Goal: Contribute content: Contribute content

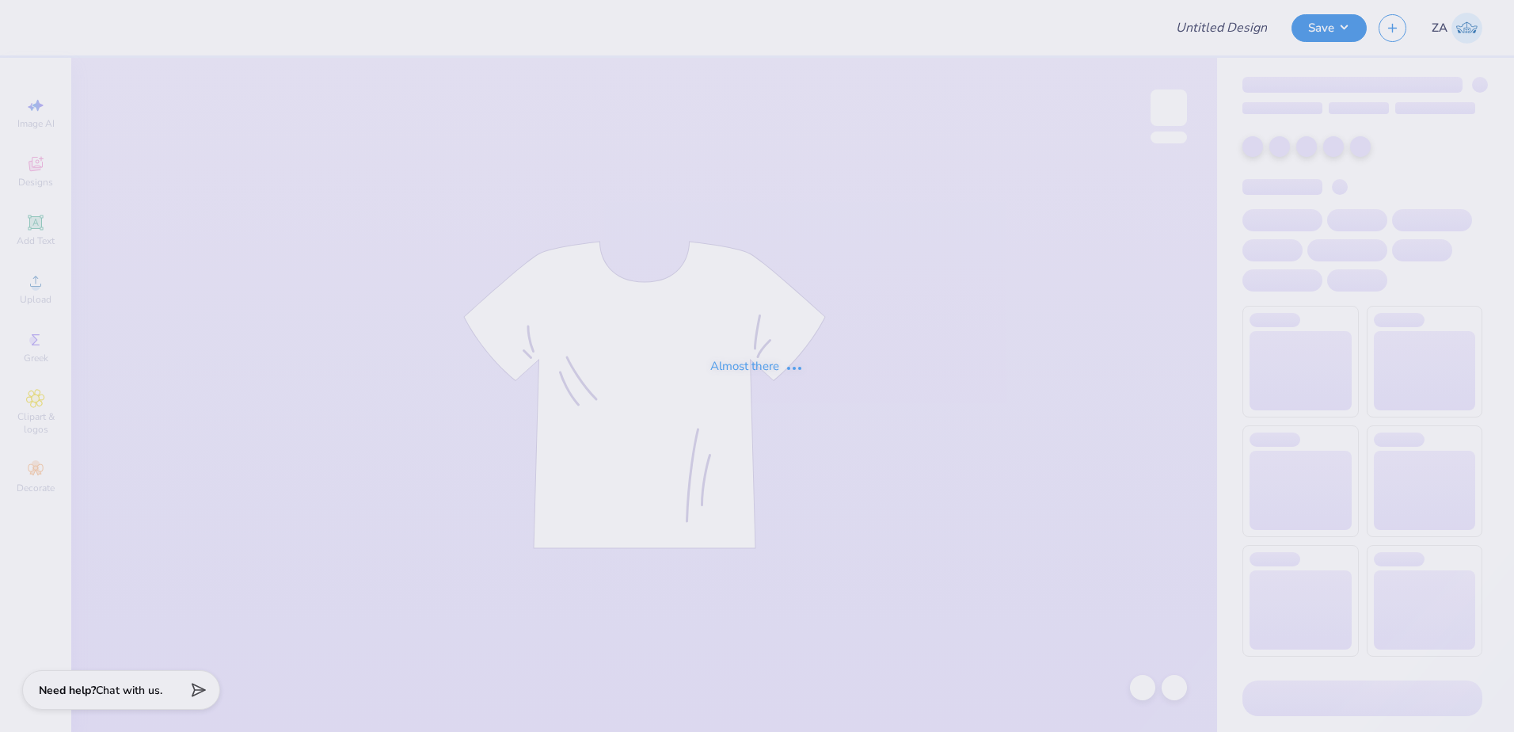
type input "DZ Family Weekend"
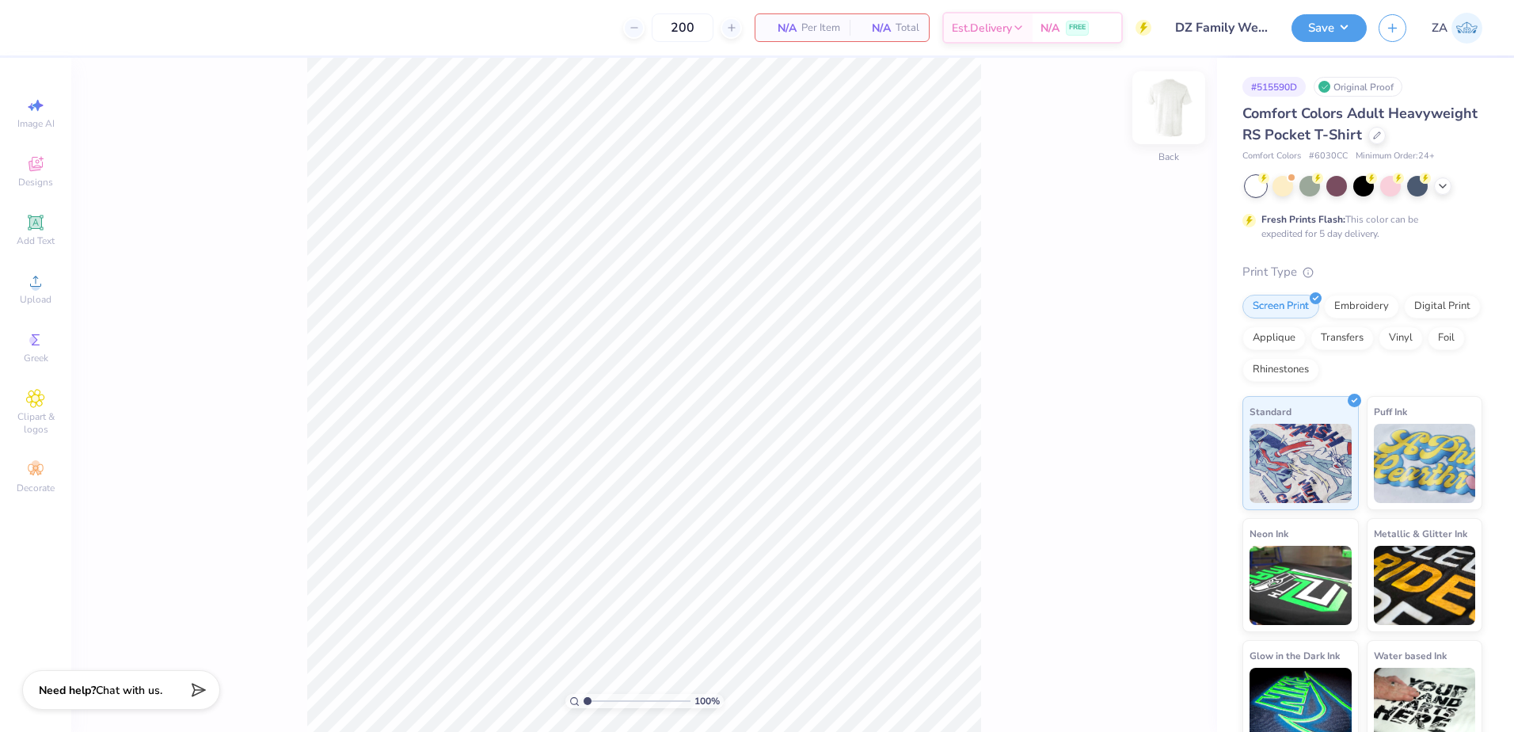
click at [1184, 127] on div at bounding box center [1168, 107] width 73 height 73
click at [43, 283] on icon at bounding box center [35, 281] width 19 height 19
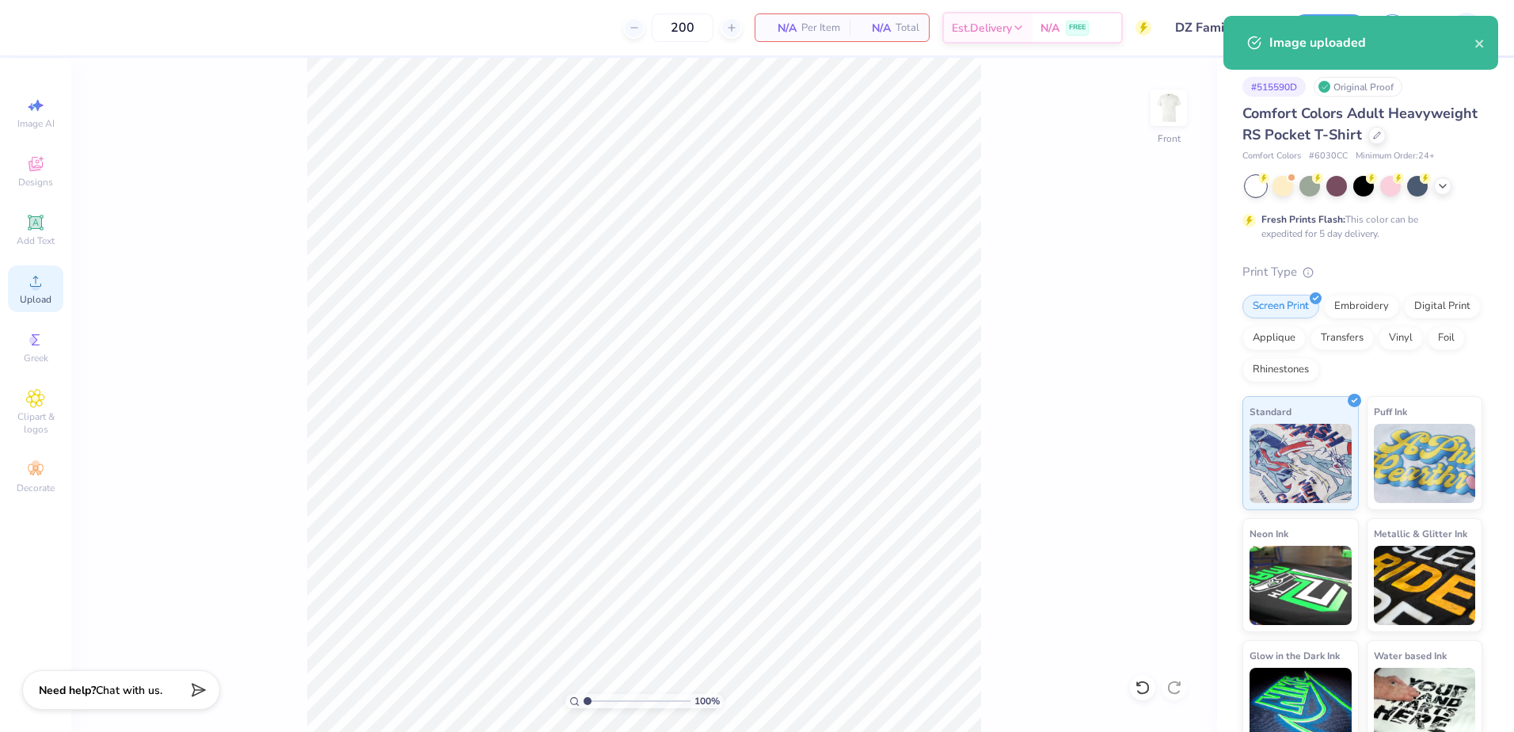
click at [23, 291] on div "Upload" at bounding box center [35, 288] width 55 height 47
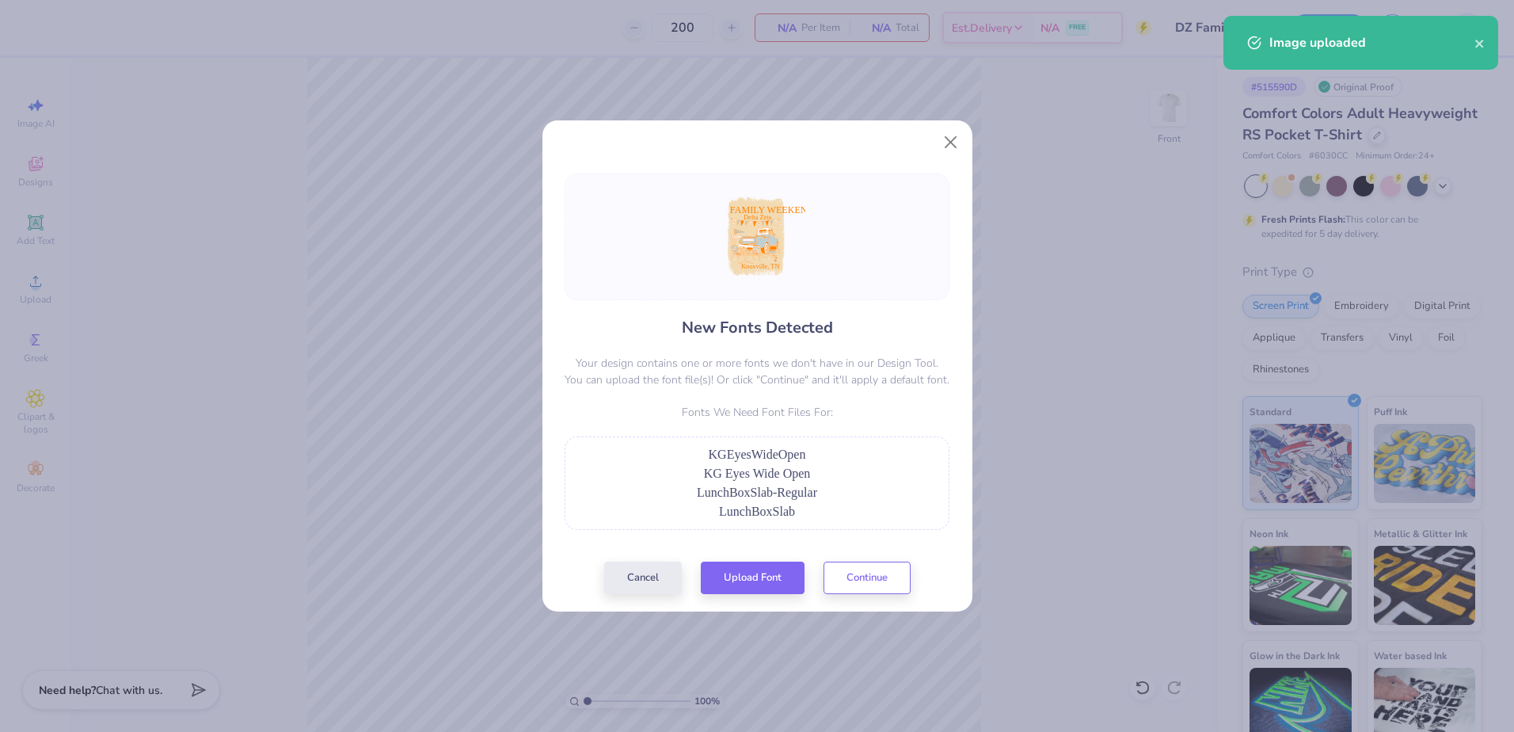
click at [753, 557] on div "New Fonts Detected Your design contains one or more fonts we don't have in our …" at bounding box center [757, 383] width 394 height 420
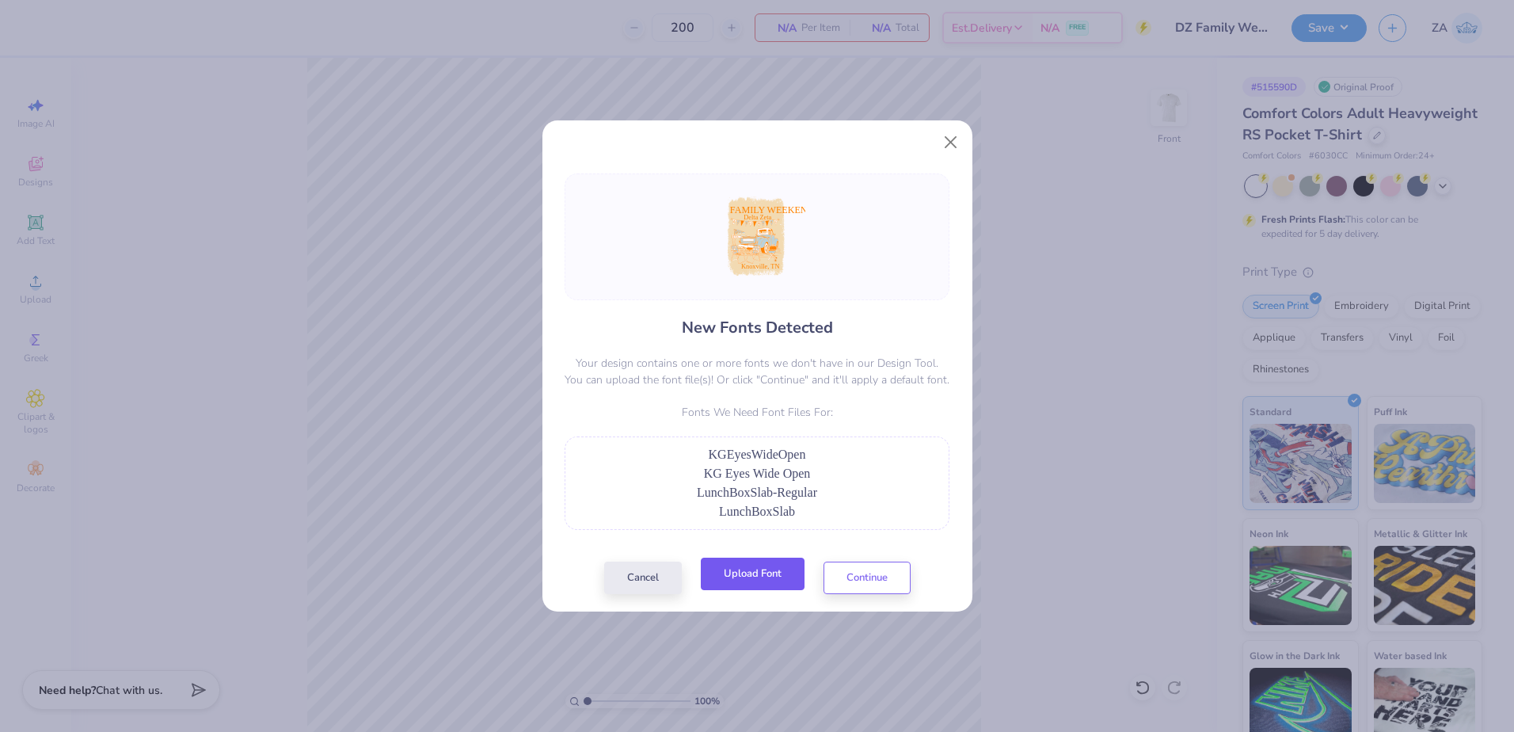
click at [755, 571] on button "Upload Font" at bounding box center [753, 573] width 104 height 32
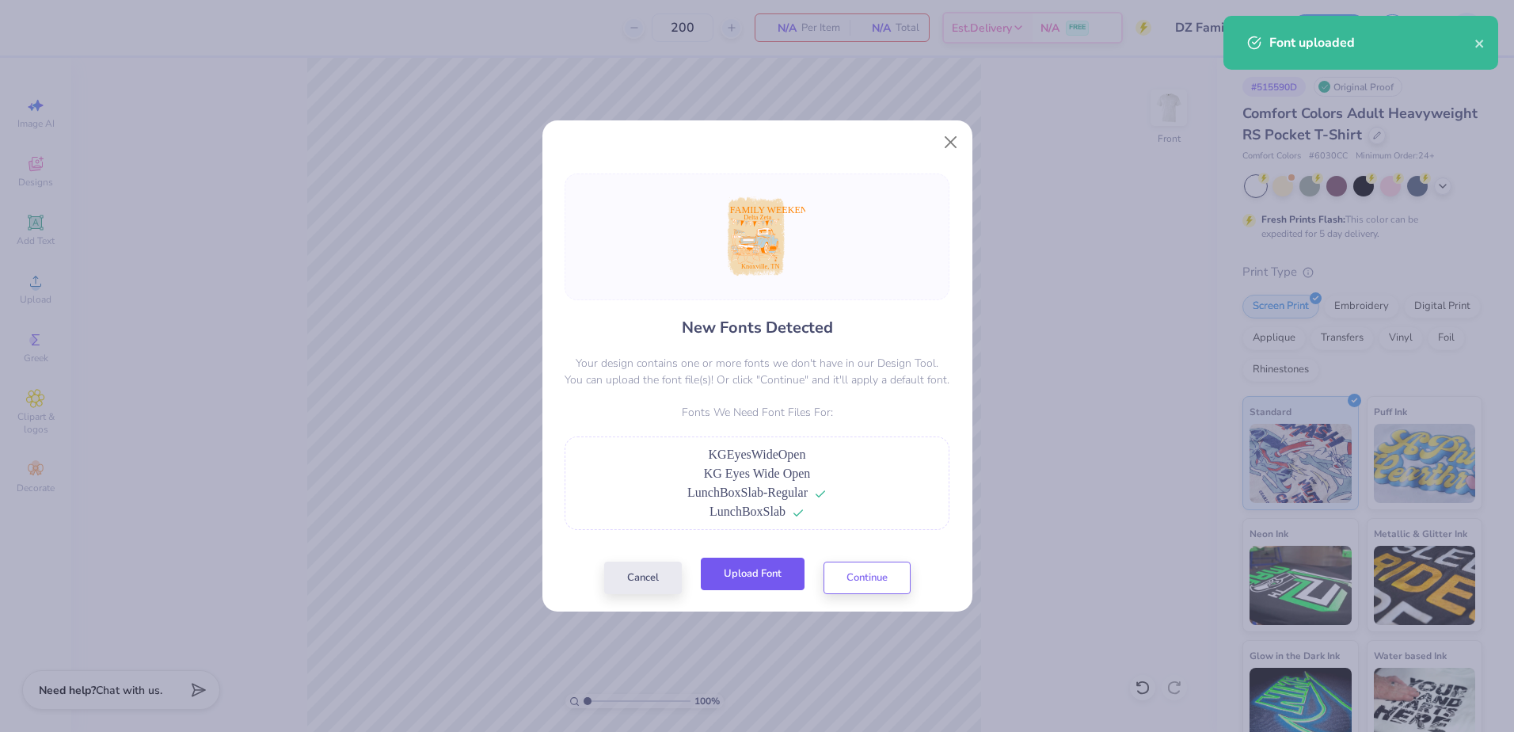
click at [769, 583] on button "Upload Font" at bounding box center [753, 573] width 104 height 32
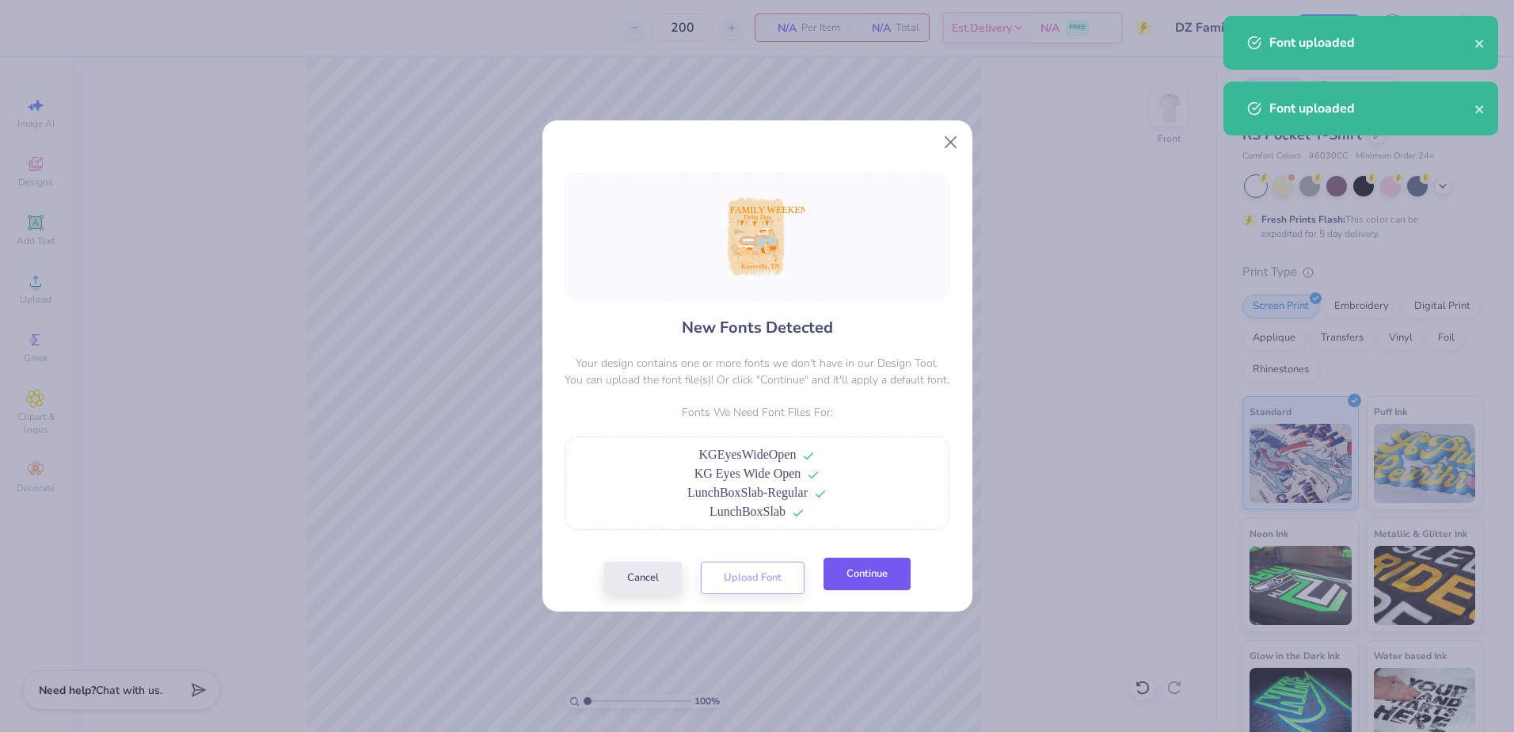
click at [909, 577] on button "Continue" at bounding box center [866, 573] width 87 height 32
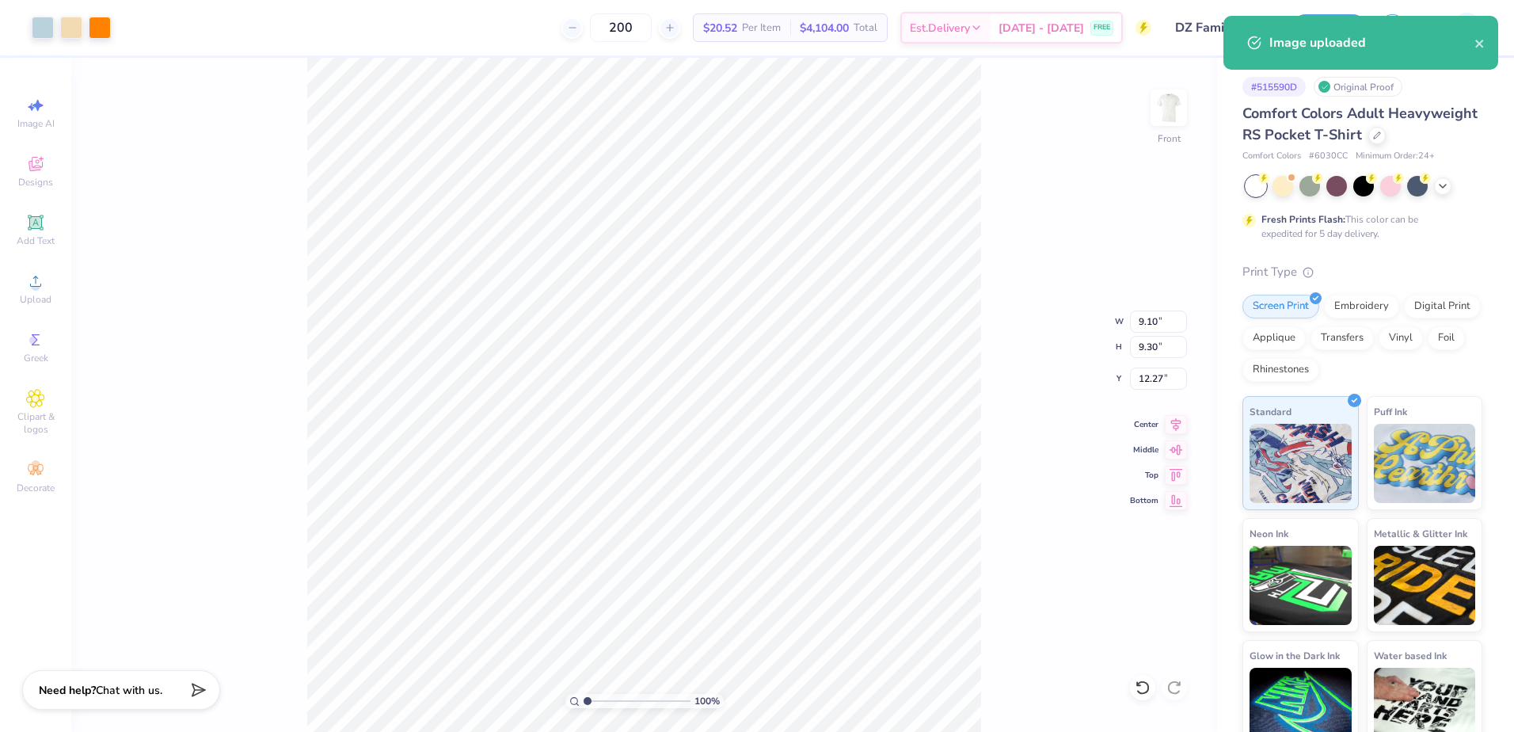
type input "9.10"
type input "9.30"
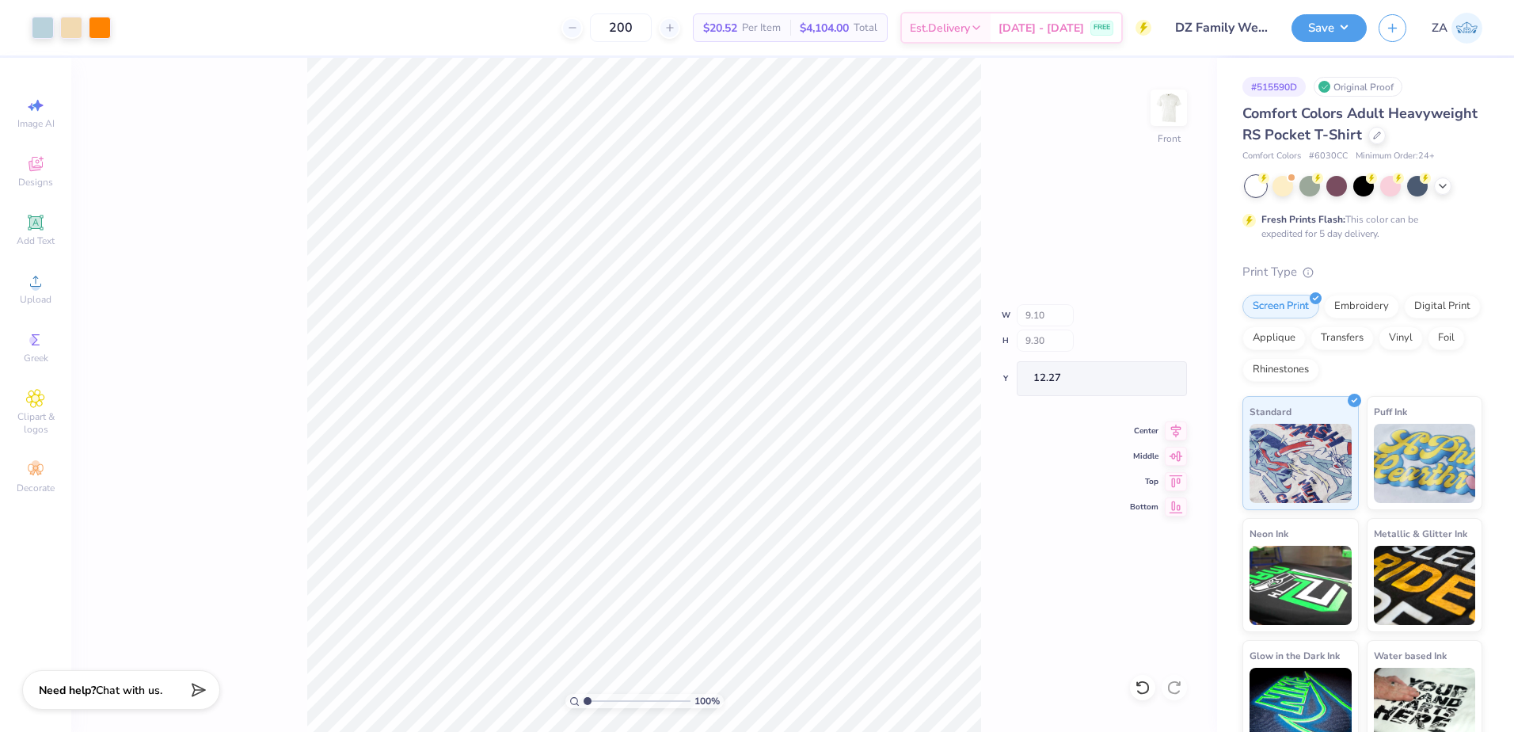
type input "4.95"
drag, startPoint x: 602, startPoint y: 703, endPoint x: 610, endPoint y: 701, distance: 8.3
type input "3.12"
click at [610, 701] on input "range" at bounding box center [637, 701] width 107 height 14
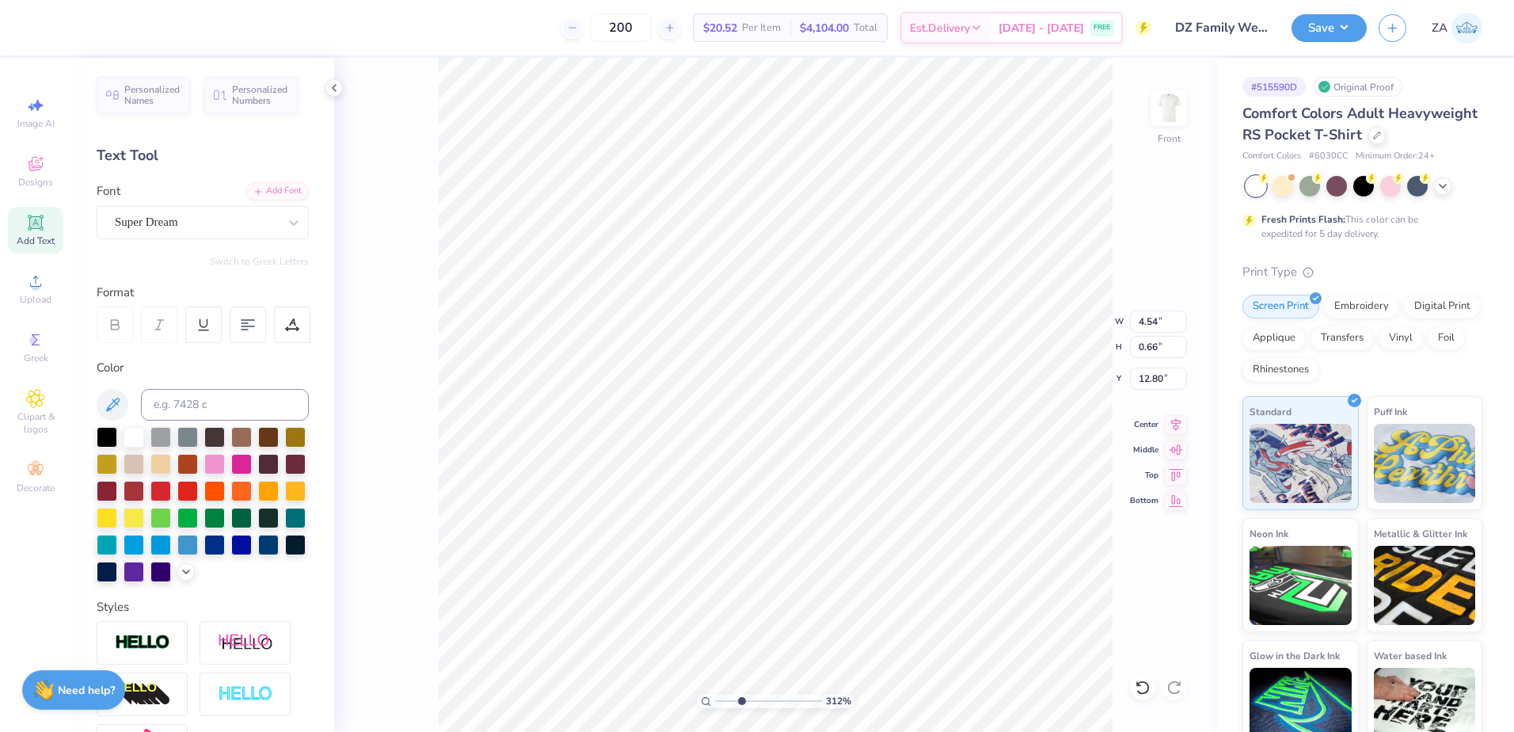
click at [219, 238] on div "Super Dream" at bounding box center [203, 222] width 212 height 33
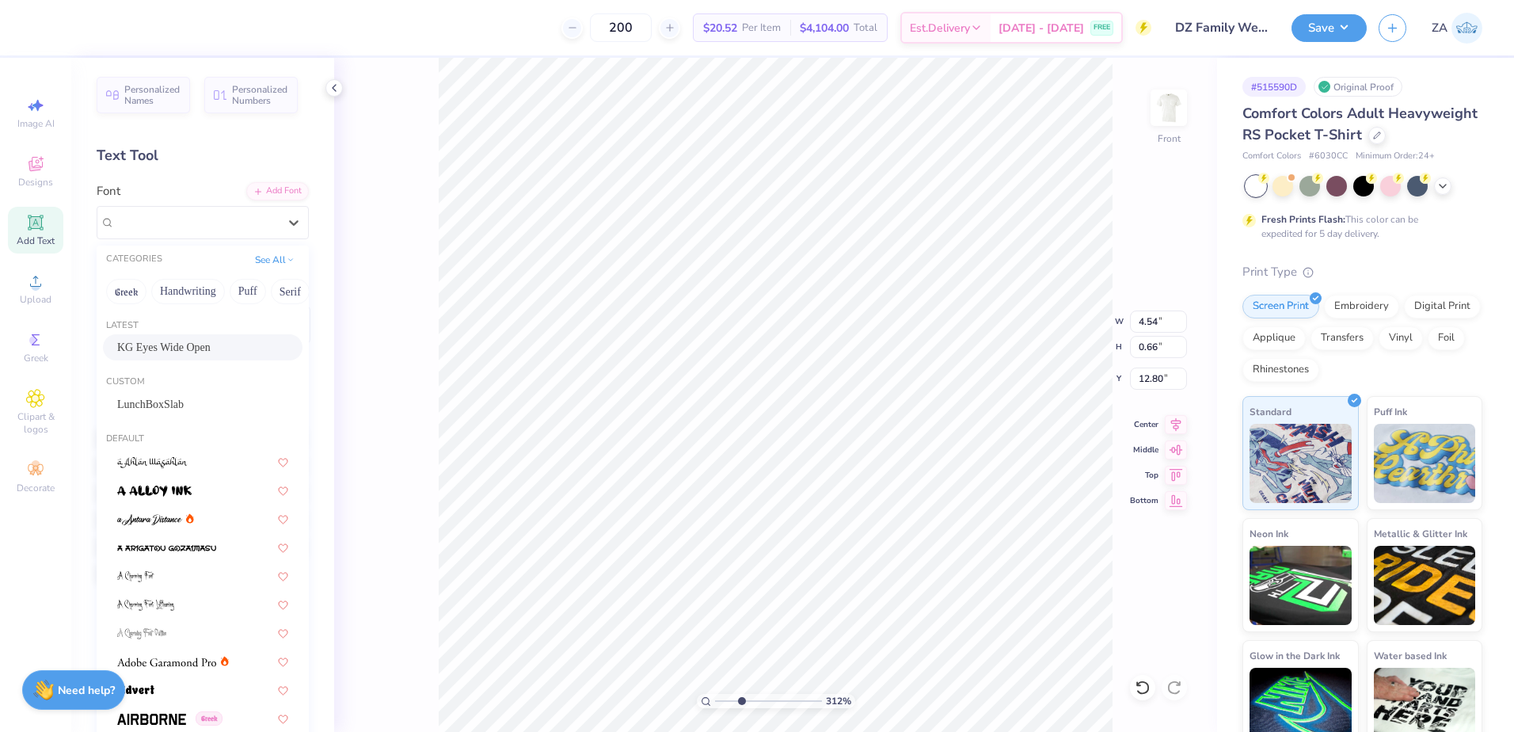
click at [178, 340] on span "KG Eyes Wide Open" at bounding box center [163, 347] width 93 height 17
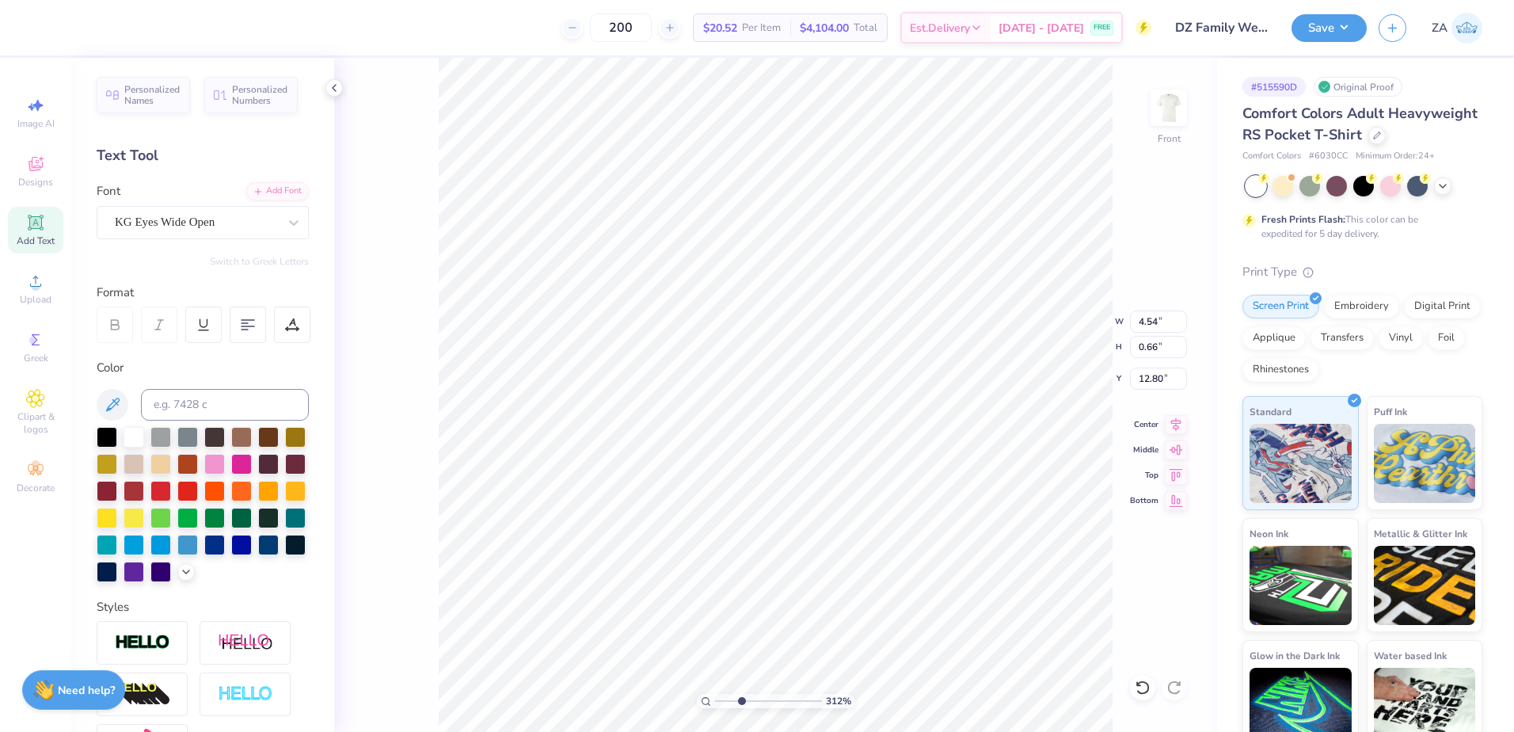
type input "3.41"
type input "0.60"
type input "12.89"
type input "3.67"
type input "0.56"
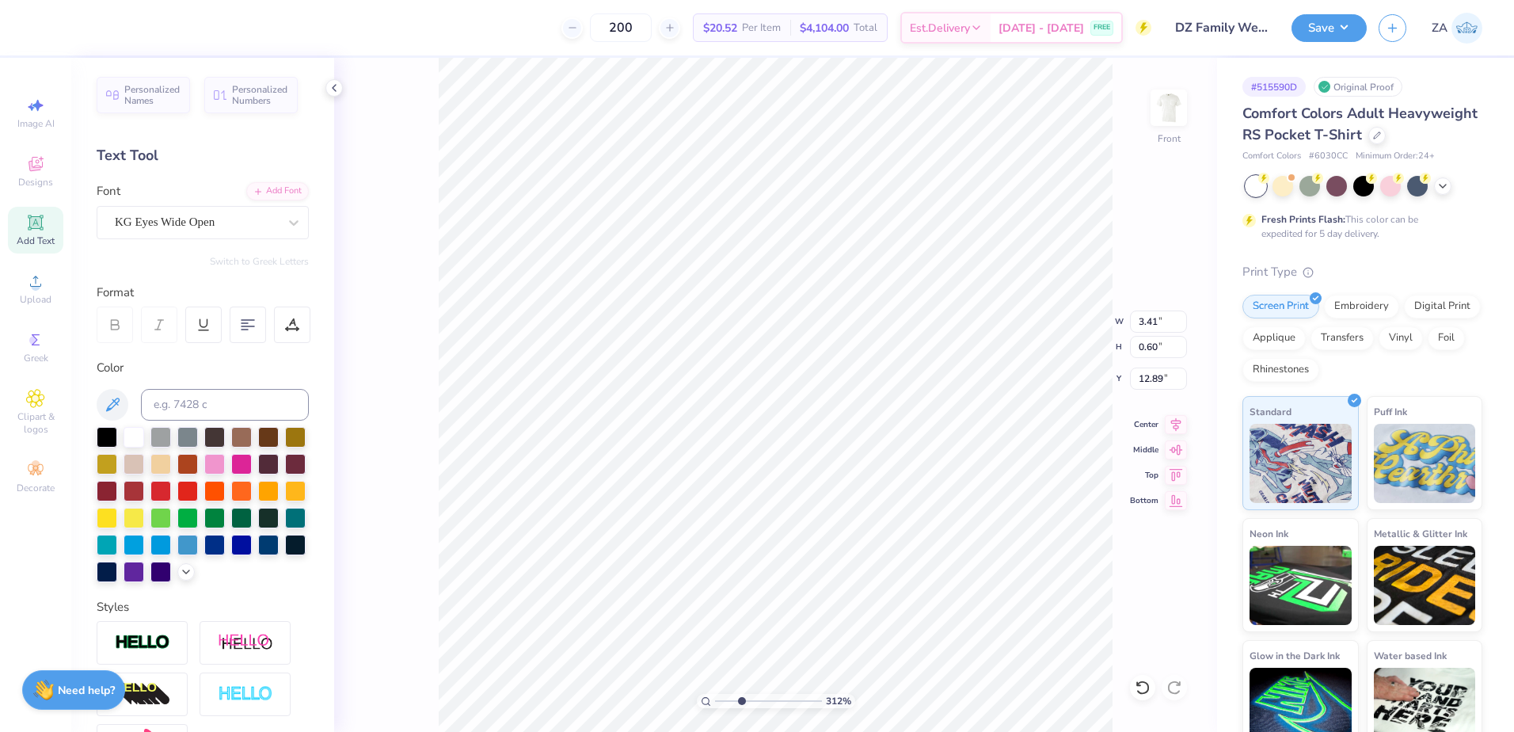
type input "7.06"
click at [204, 224] on div "Super Dream" at bounding box center [196, 222] width 166 height 25
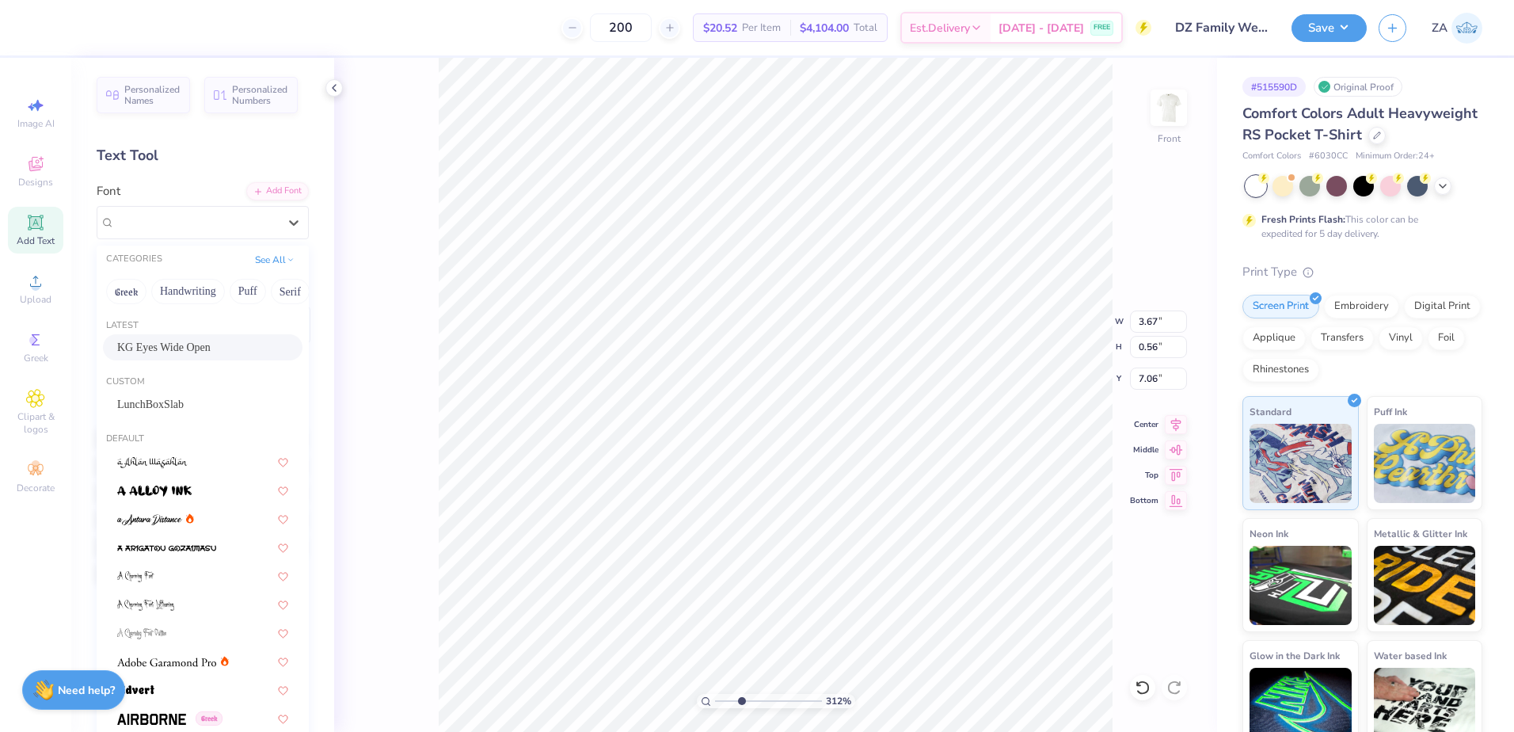
click at [177, 343] on span "KG Eyes Wide Open" at bounding box center [163, 347] width 93 height 17
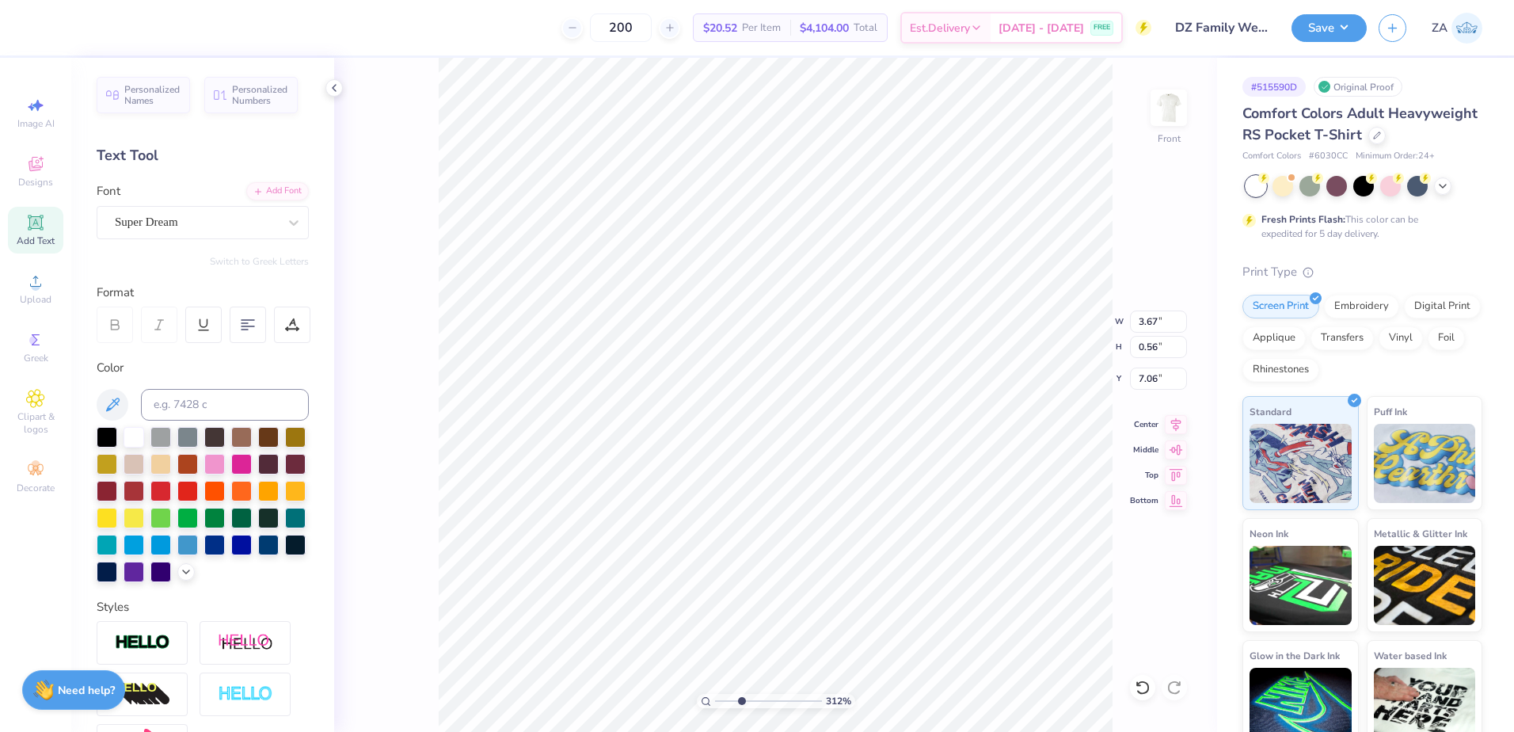
type input "2.73"
type input "0.78"
type input "7.00"
type input "8.74"
type input "0.82"
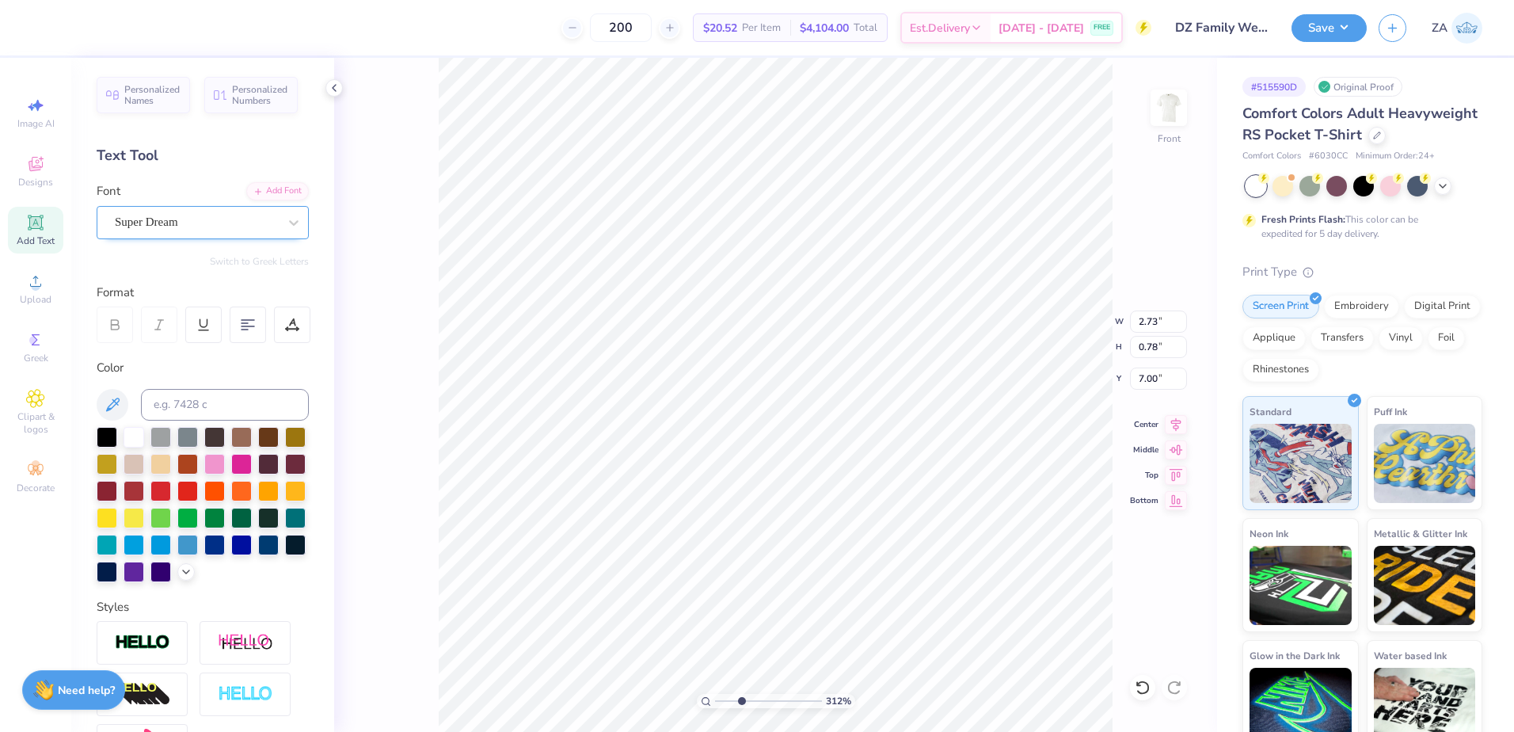
type input "6.07"
click at [248, 227] on div "Super Dream" at bounding box center [196, 222] width 166 height 25
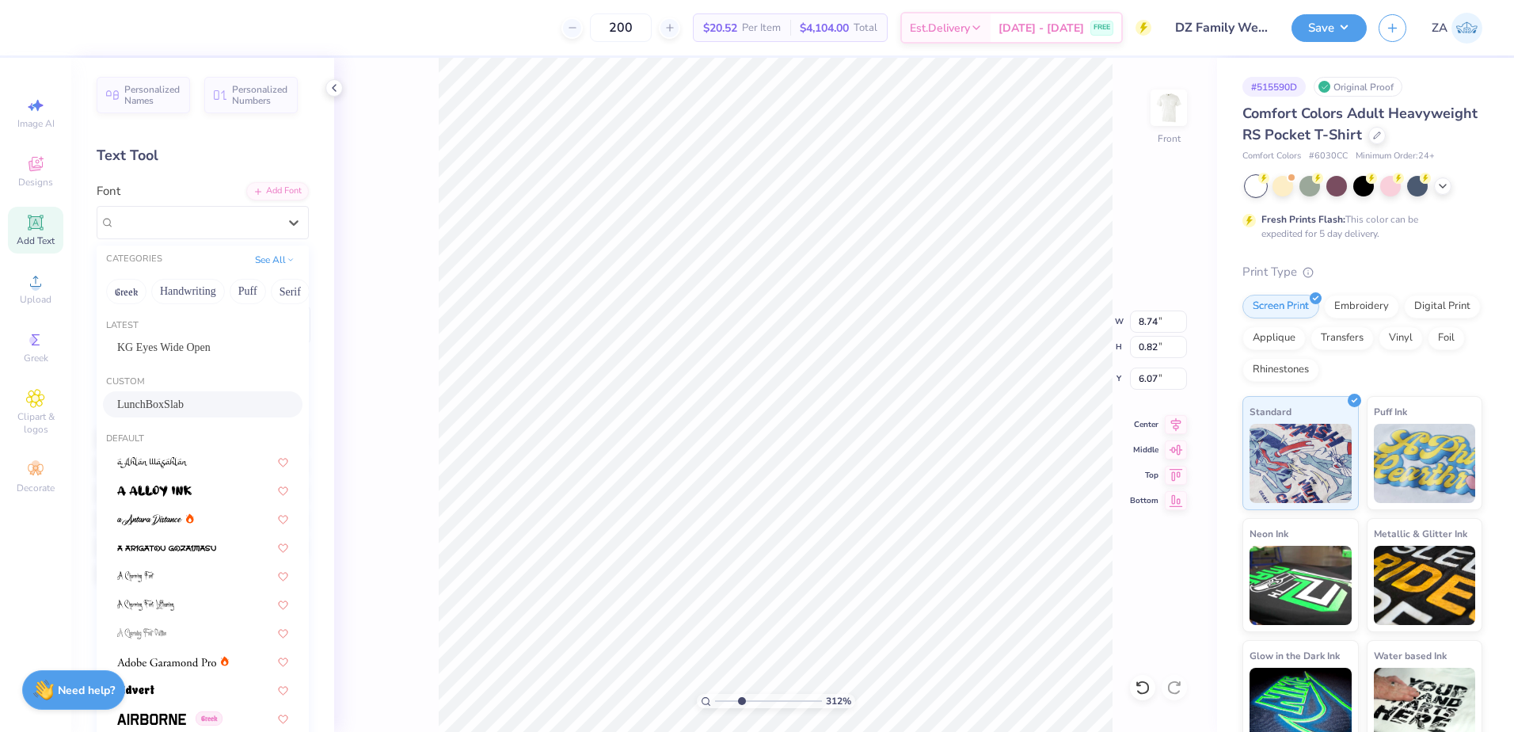
click at [206, 397] on div "LunchBoxSlab" at bounding box center [202, 404] width 171 height 17
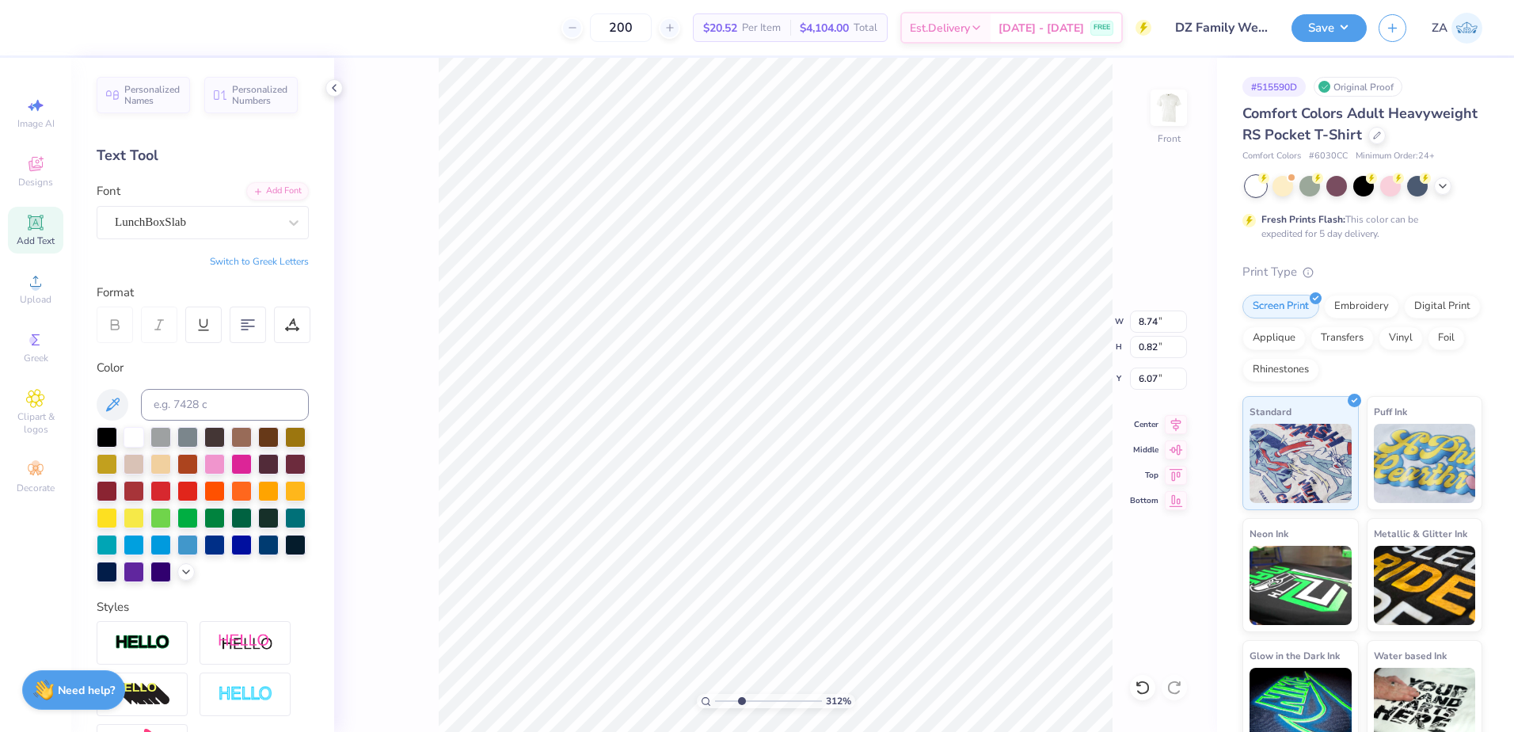
type input "6.02"
type input "0.84"
type input "6.06"
drag, startPoint x: 741, startPoint y: 704, endPoint x: 713, endPoint y: 703, distance: 28.5
type input "1"
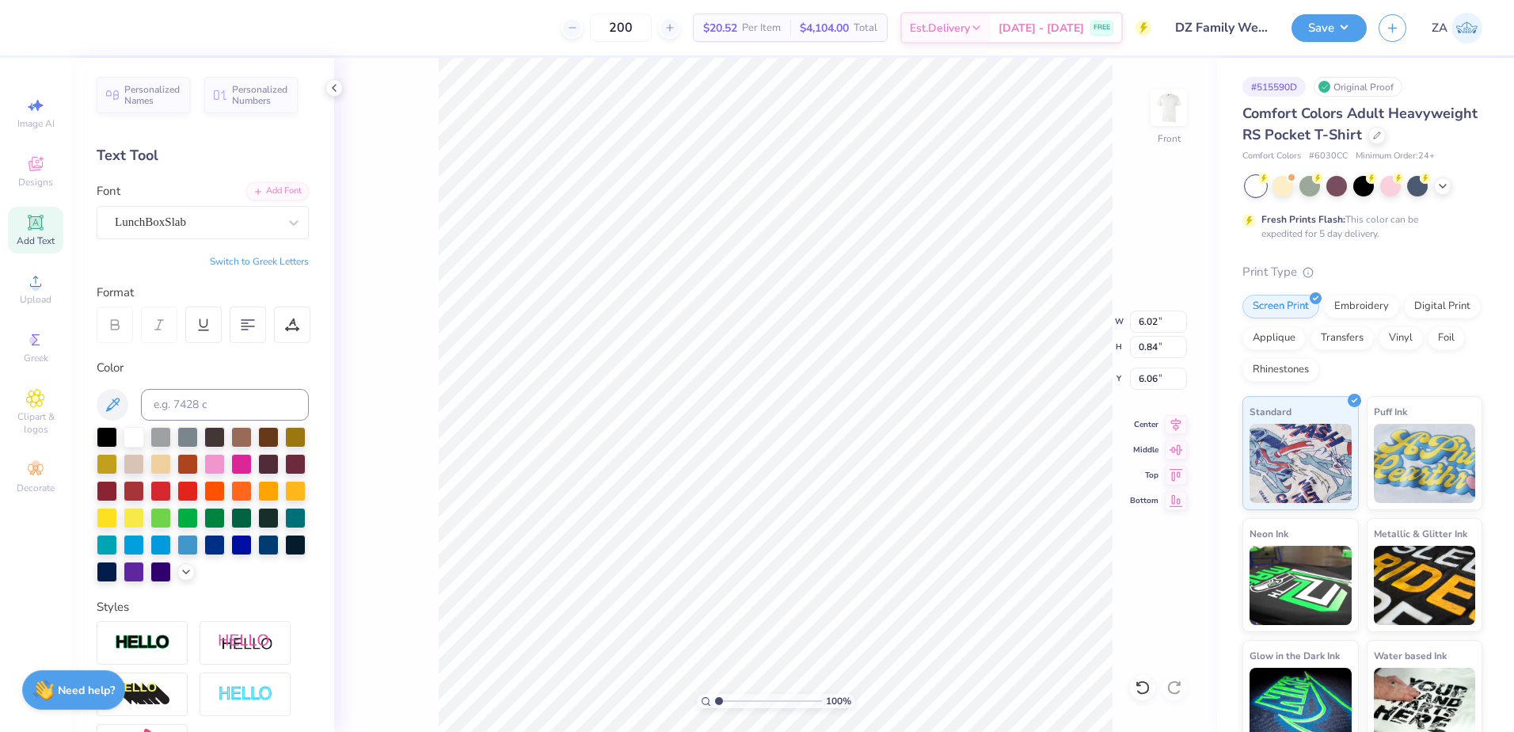
click at [715, 703] on input "range" at bounding box center [768, 701] width 107 height 14
drag, startPoint x: 1135, startPoint y: 344, endPoint x: 1171, endPoint y: 349, distance: 36.1
click at [1171, 349] on input "9.30" at bounding box center [1158, 347] width 57 height 22
type input "15.0"
type input "10.85"
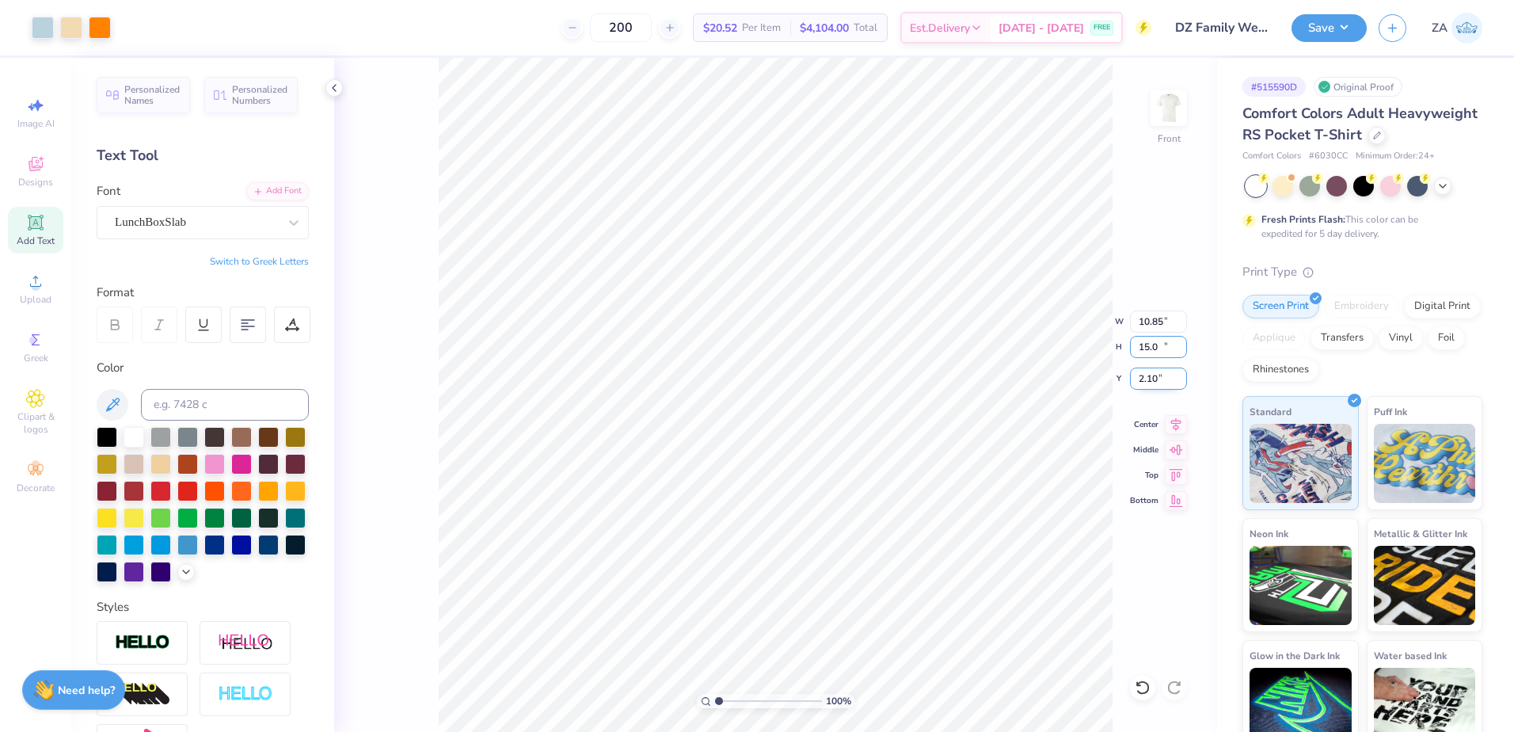
type input "15.00"
drag, startPoint x: 1154, startPoint y: 378, endPoint x: 1136, endPoint y: 380, distance: 18.4
click at [1137, 380] on input "2.10" at bounding box center [1158, 378] width 57 height 22
type input "3.00"
click at [1150, 355] on input "15.00" at bounding box center [1158, 347] width 57 height 22
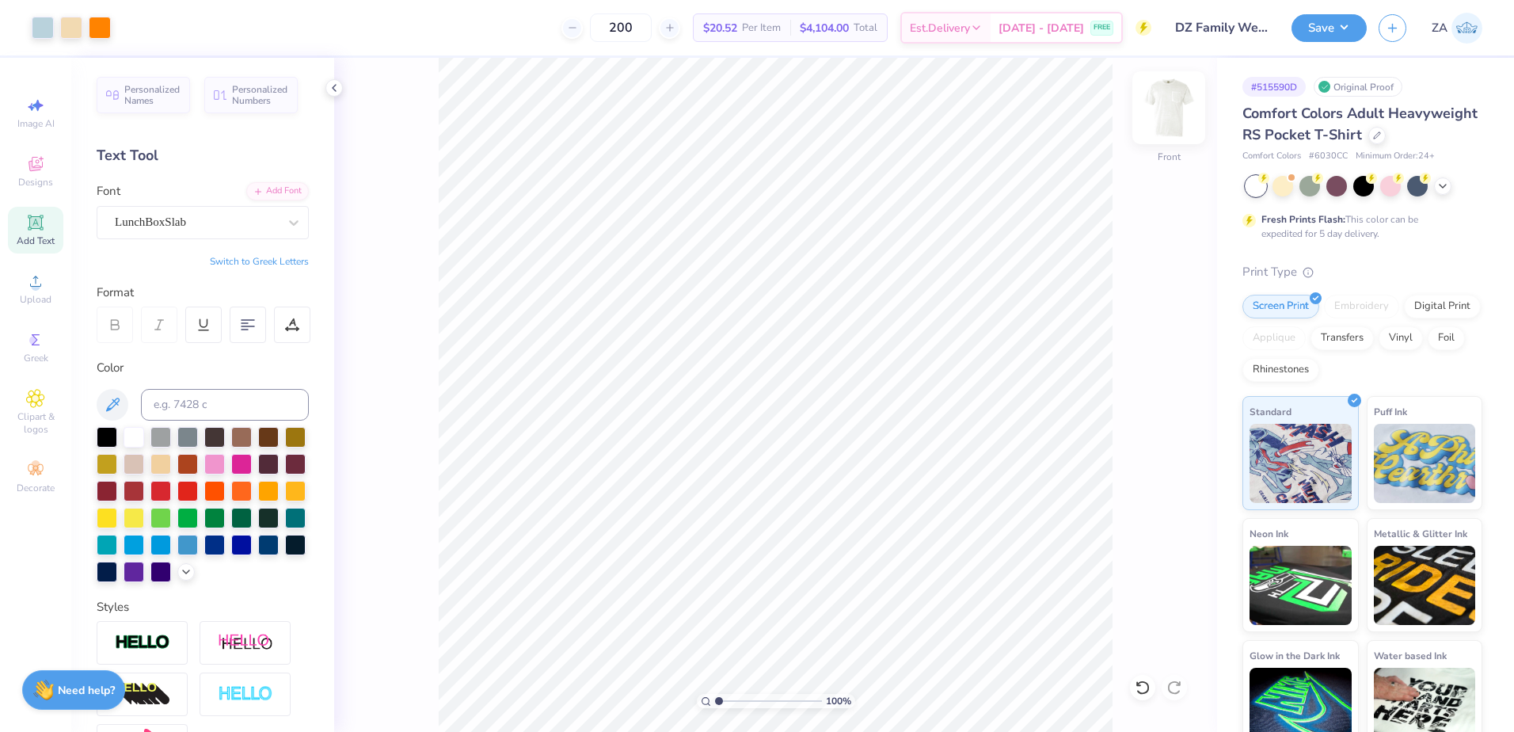
click at [1179, 107] on img at bounding box center [1168, 107] width 63 height 63
click at [39, 281] on icon at bounding box center [35, 281] width 19 height 19
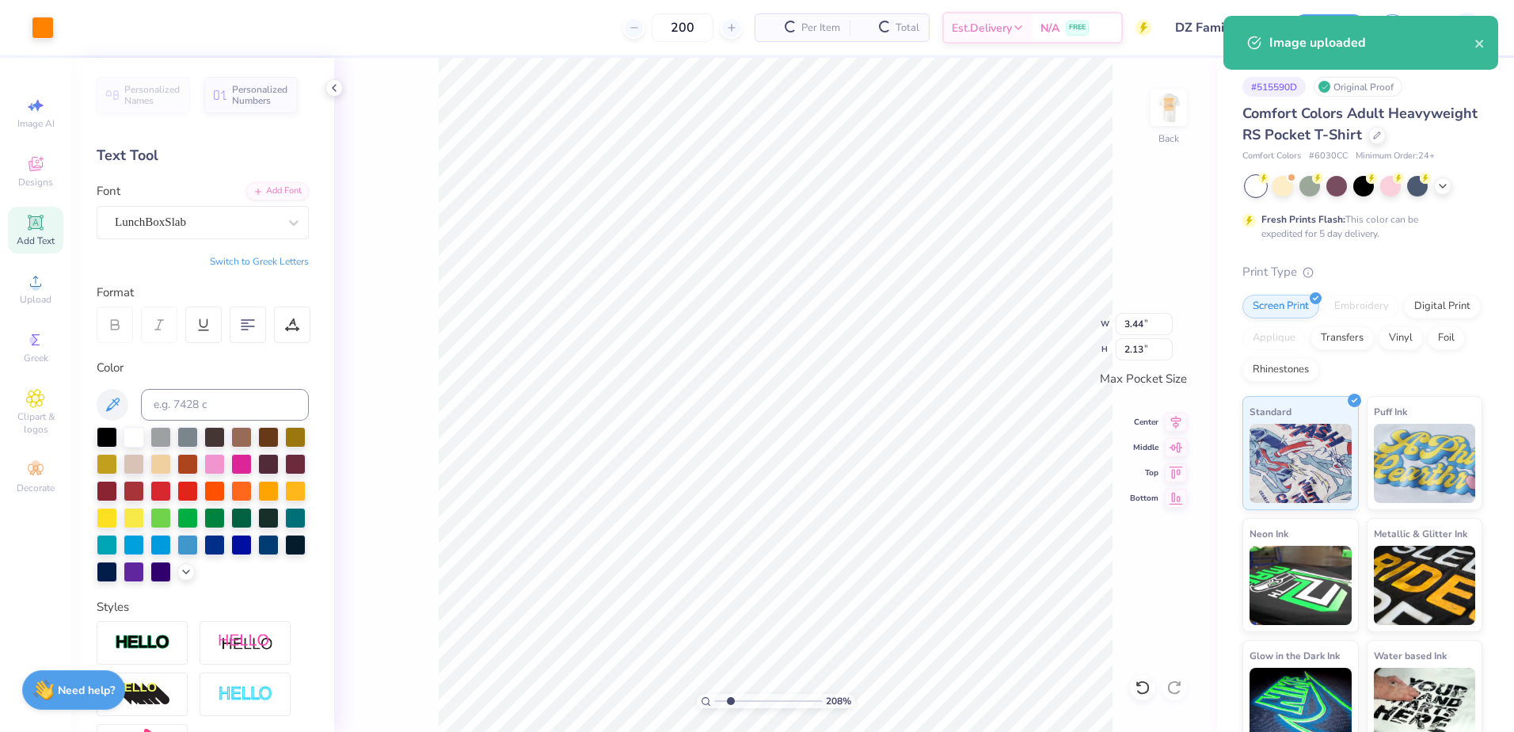
drag, startPoint x: 722, startPoint y: 700, endPoint x: 730, endPoint y: 703, distance: 8.5
type input "2.08"
click at [730, 703] on input "range" at bounding box center [768, 701] width 107 height 14
type input "2.42"
type input "0.23"
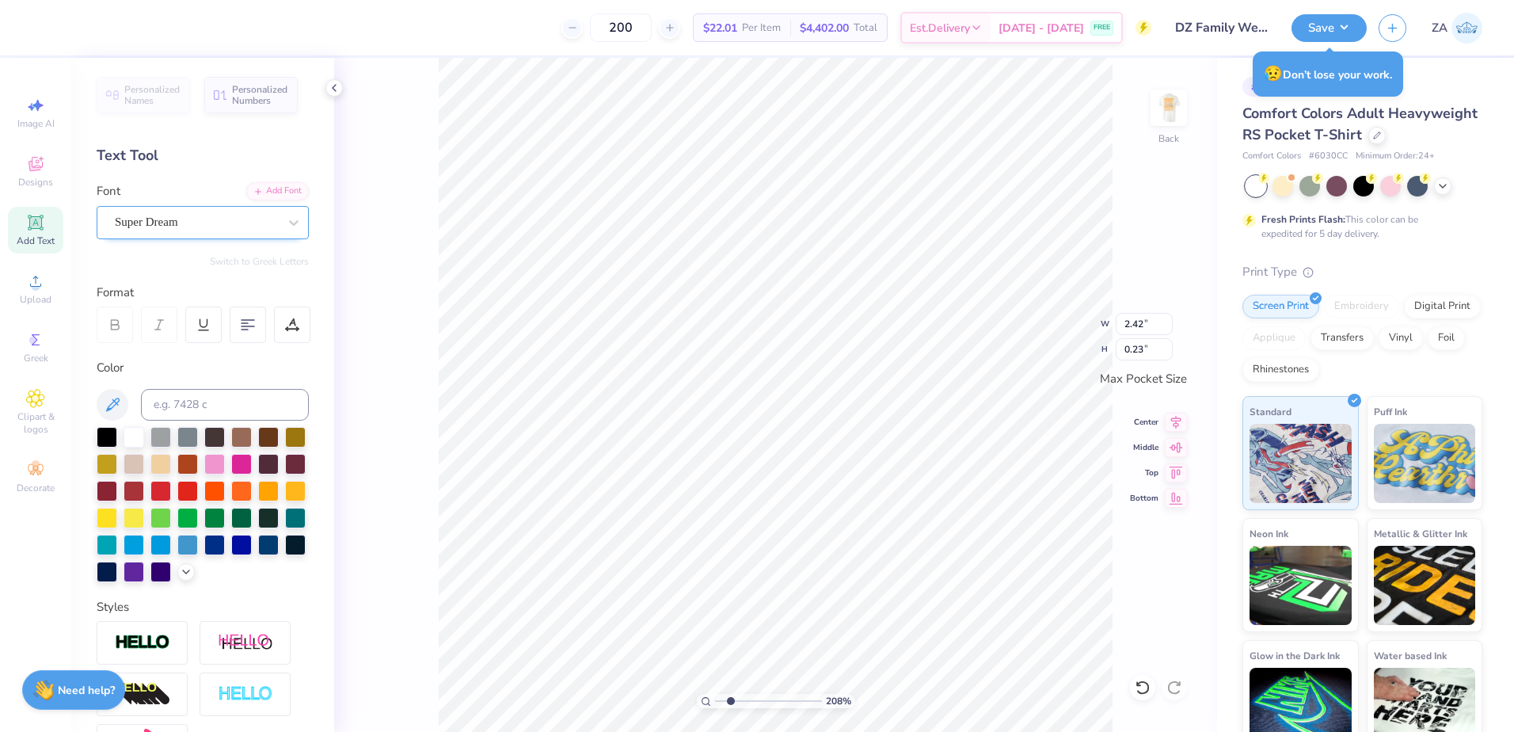
click at [215, 219] on div "Super Dream" at bounding box center [196, 222] width 166 height 25
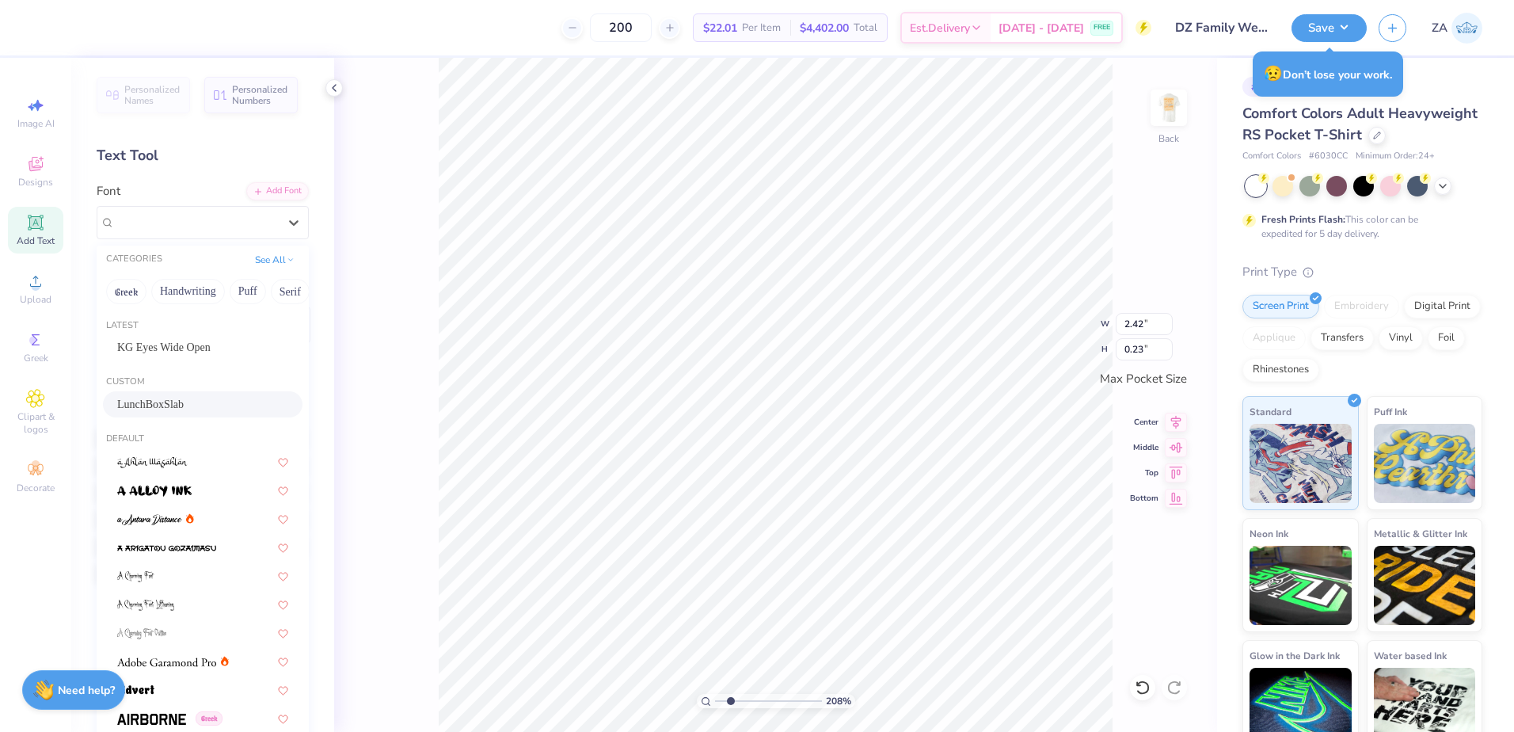
click at [178, 396] on div "LunchBoxSlab" at bounding box center [202, 404] width 171 height 17
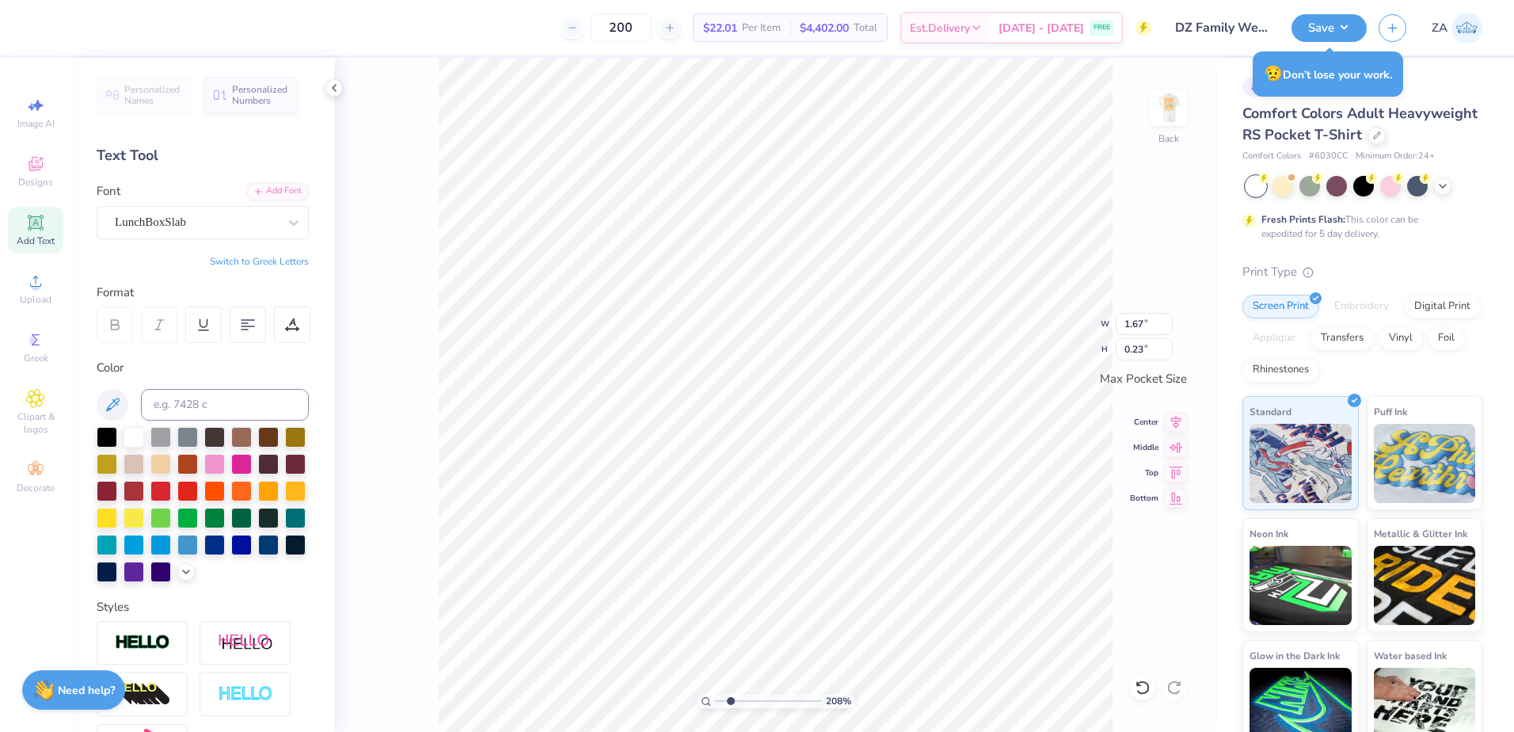
type input "3.44"
type input "1.89"
click at [1018, 614] on li "Send to Back" at bounding box center [1040, 613] width 124 height 31
click at [215, 219] on div "Super Dream" at bounding box center [196, 222] width 166 height 25
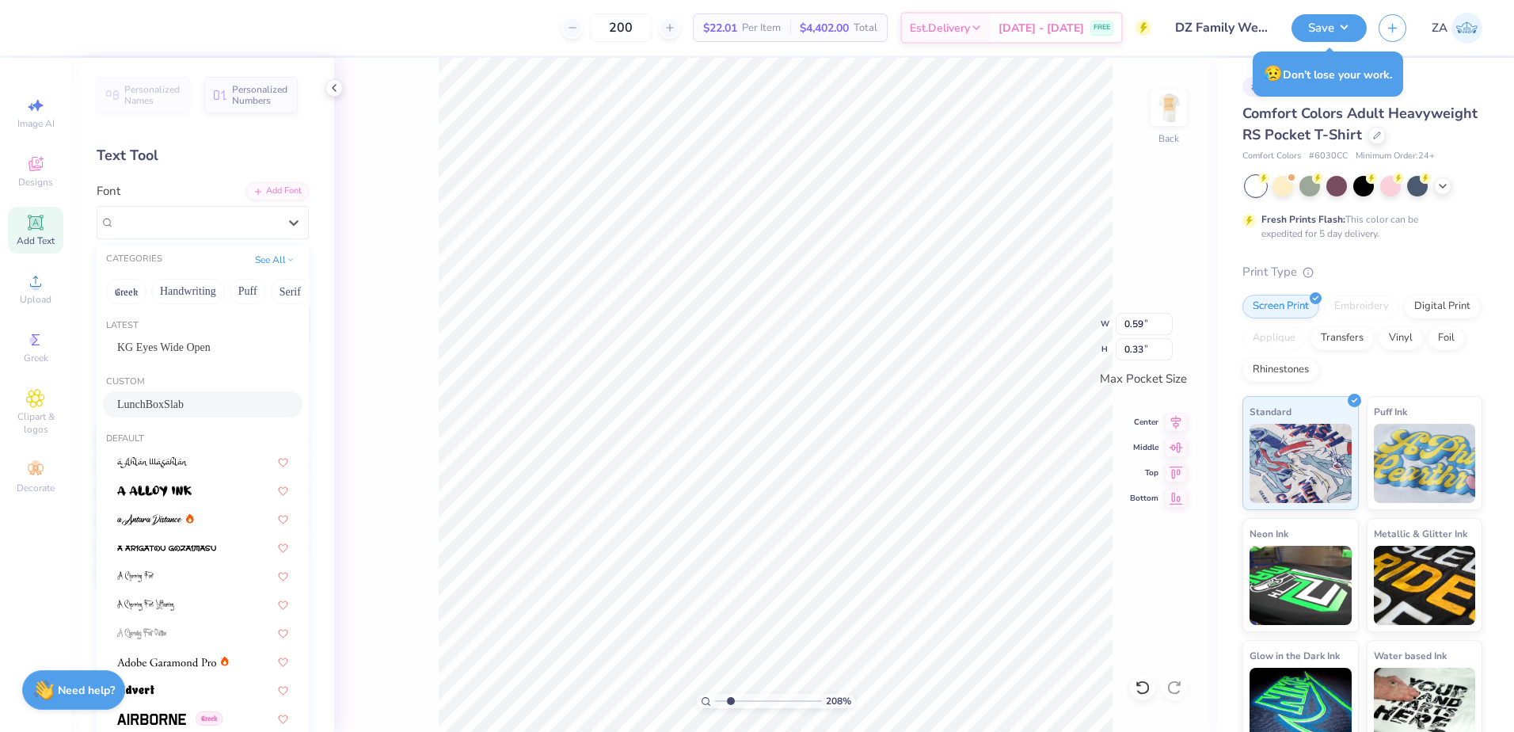
click at [176, 407] on div "LunchBoxSlab" at bounding box center [202, 404] width 171 height 17
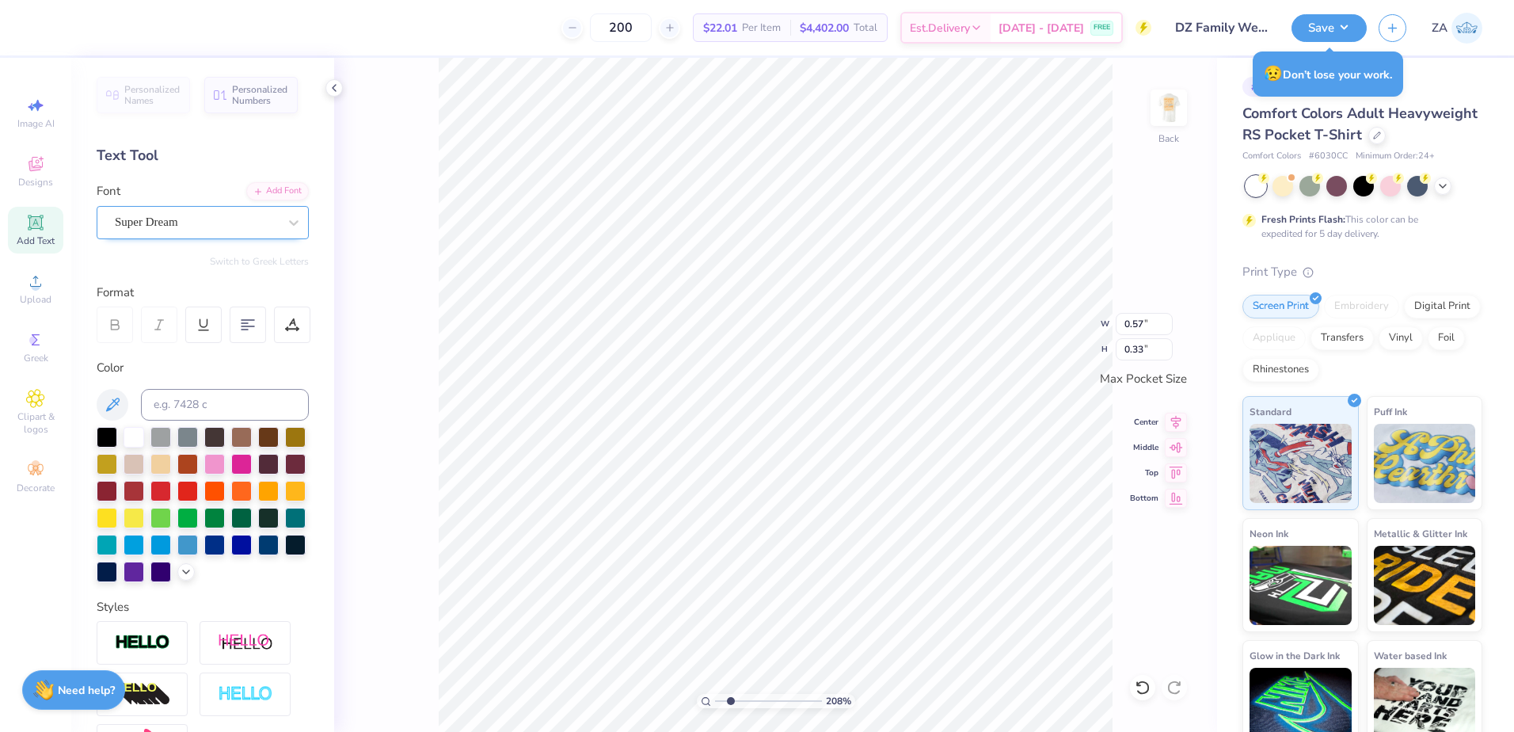
click at [215, 216] on div "Super Dream" at bounding box center [196, 222] width 166 height 25
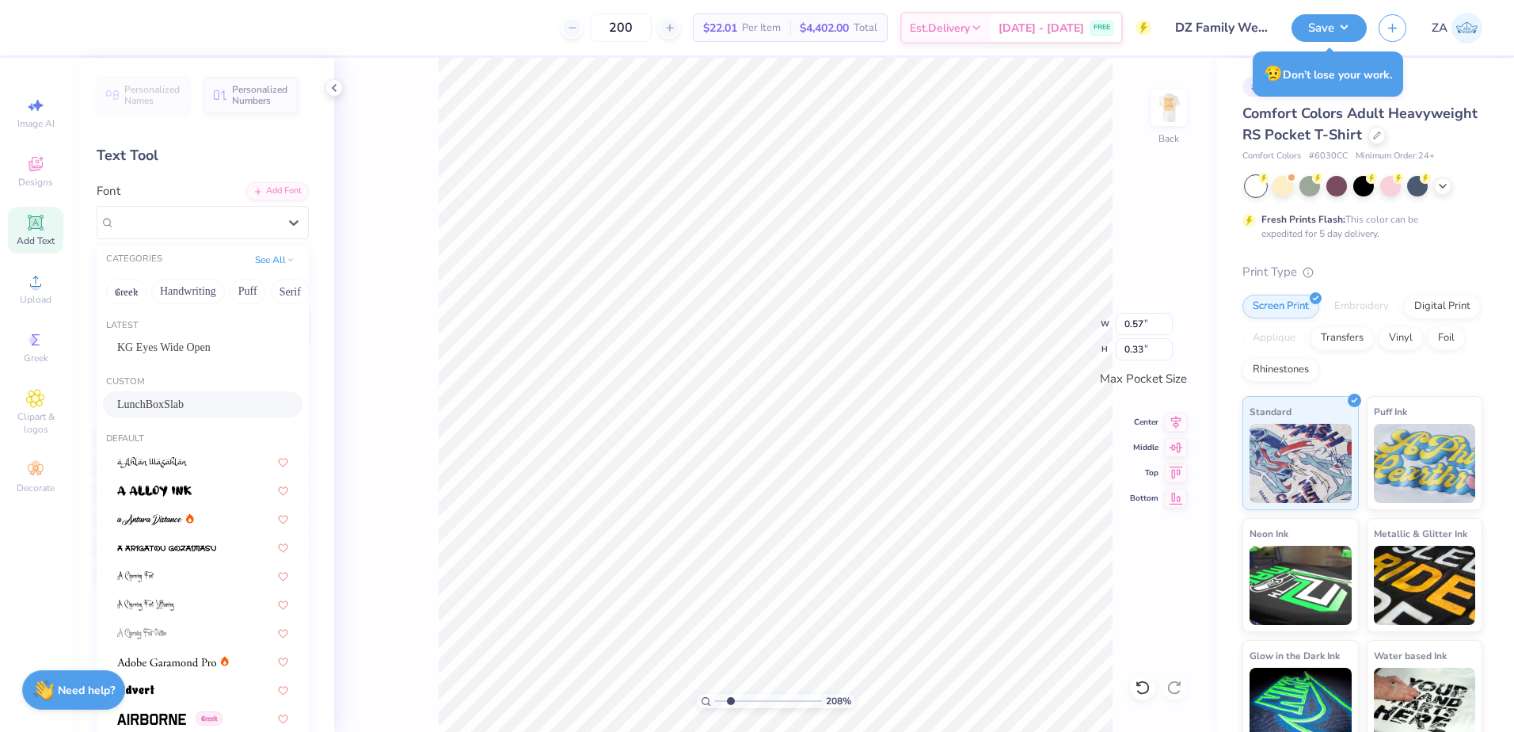
click at [203, 412] on div "LunchBoxSlab" at bounding box center [202, 404] width 171 height 17
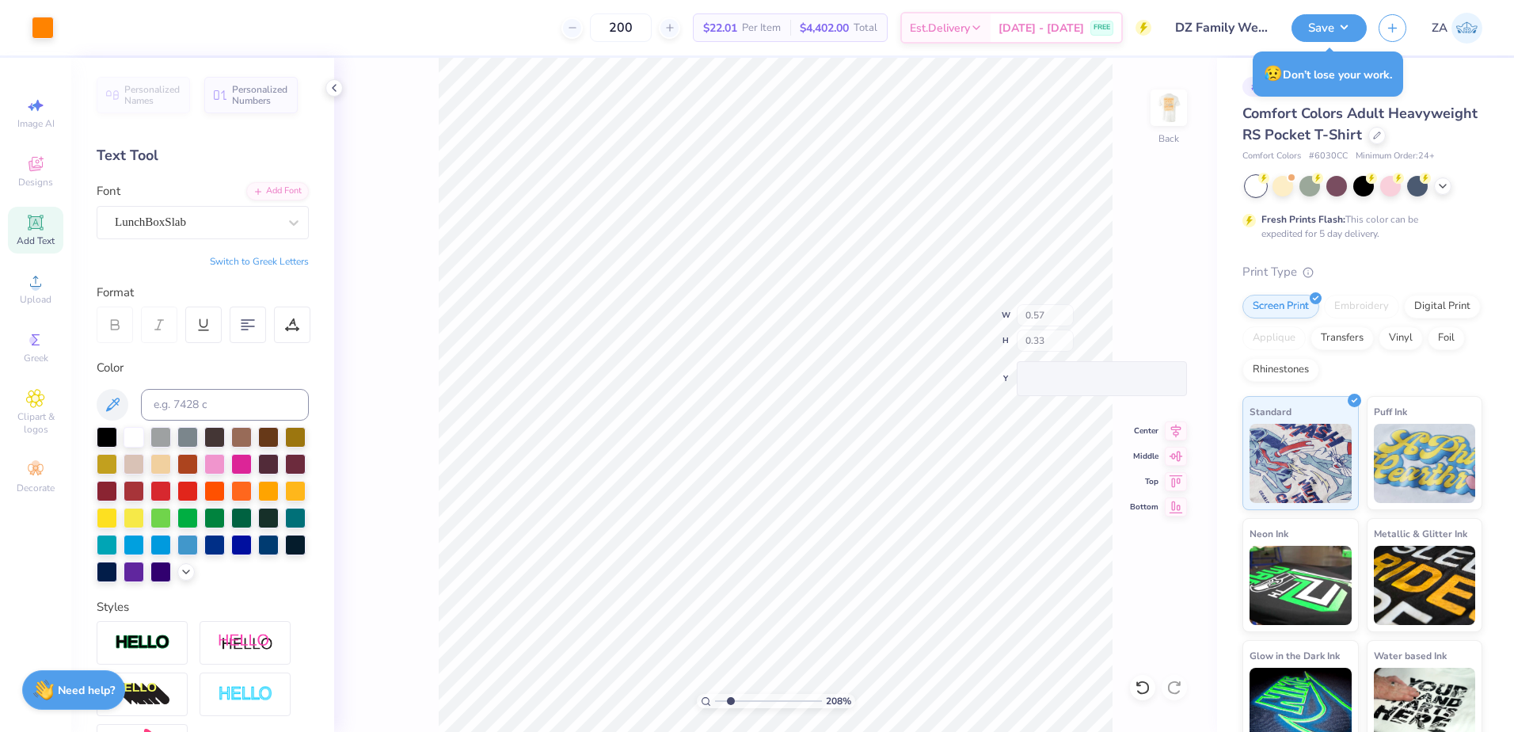
type input "0.39"
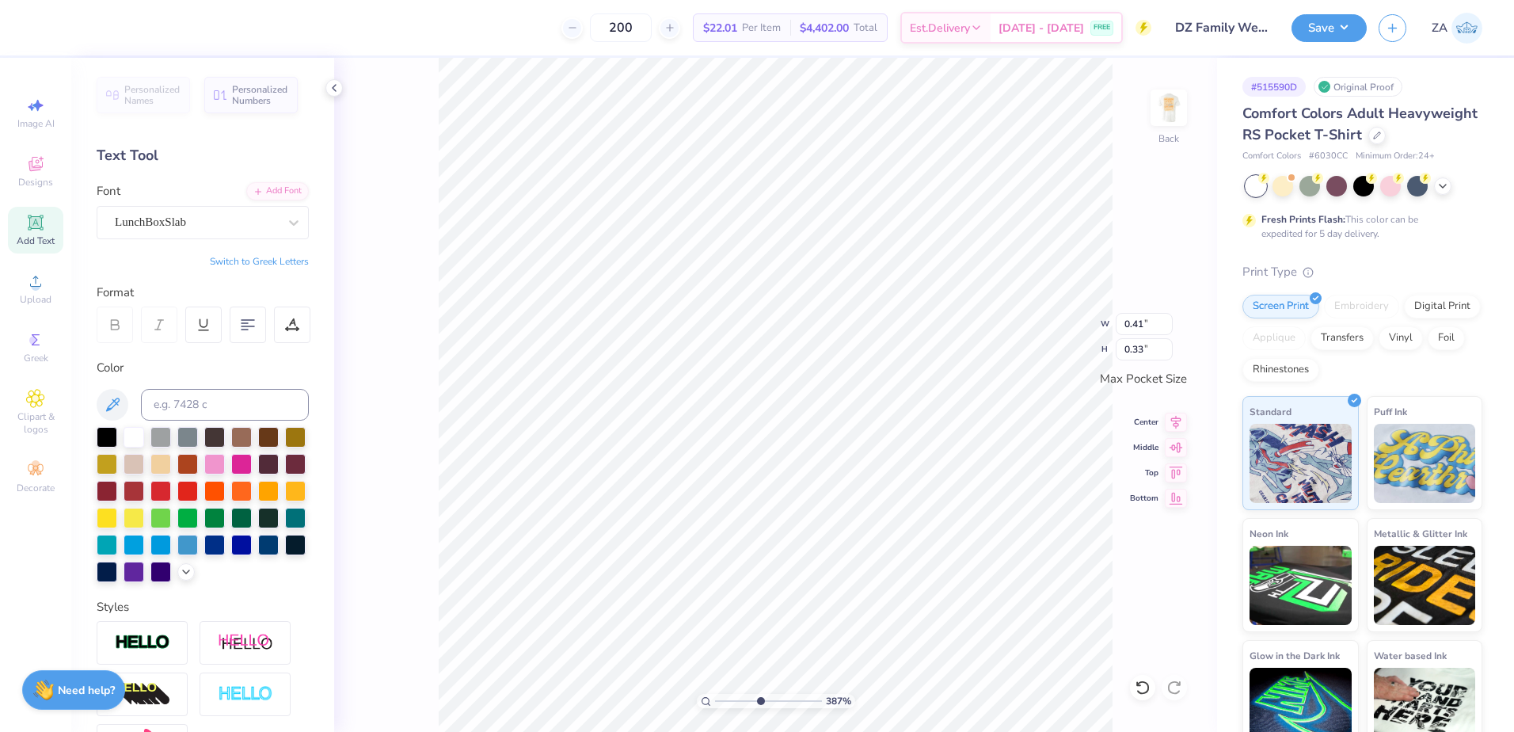
drag, startPoint x: 732, startPoint y: 698, endPoint x: 764, endPoint y: 697, distance: 32.5
click at [761, 698] on input "range" at bounding box center [768, 701] width 107 height 14
type input "3.42"
click at [744, 701] on input "range" at bounding box center [768, 701] width 107 height 14
type input "0.39"
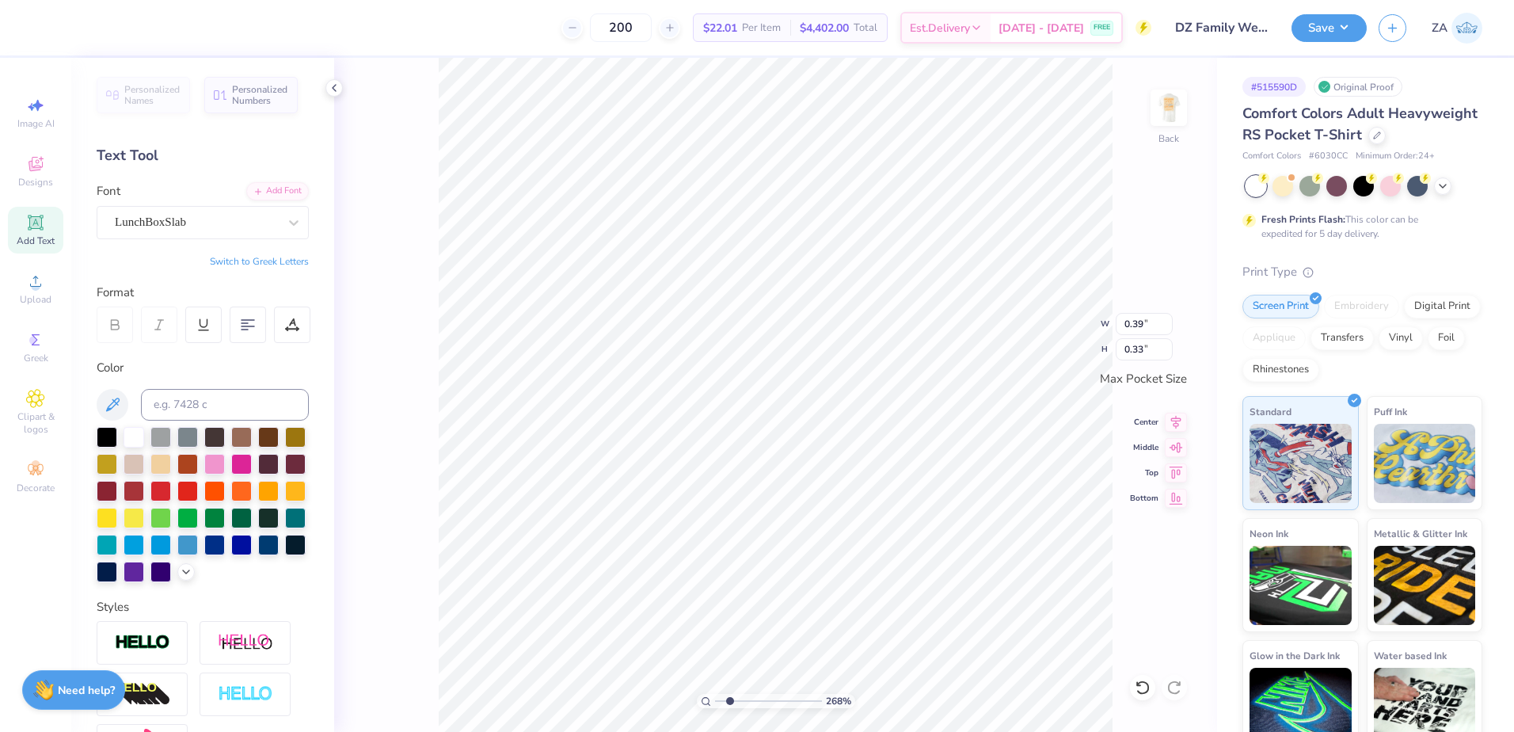
drag, startPoint x: 736, startPoint y: 700, endPoint x: 725, endPoint y: 703, distance: 11.5
type input "1.63"
click at [725, 703] on input "range" at bounding box center [768, 701] width 107 height 14
click at [1118, 323] on input "3.44" at bounding box center [1144, 324] width 57 height 22
type input "3.50"
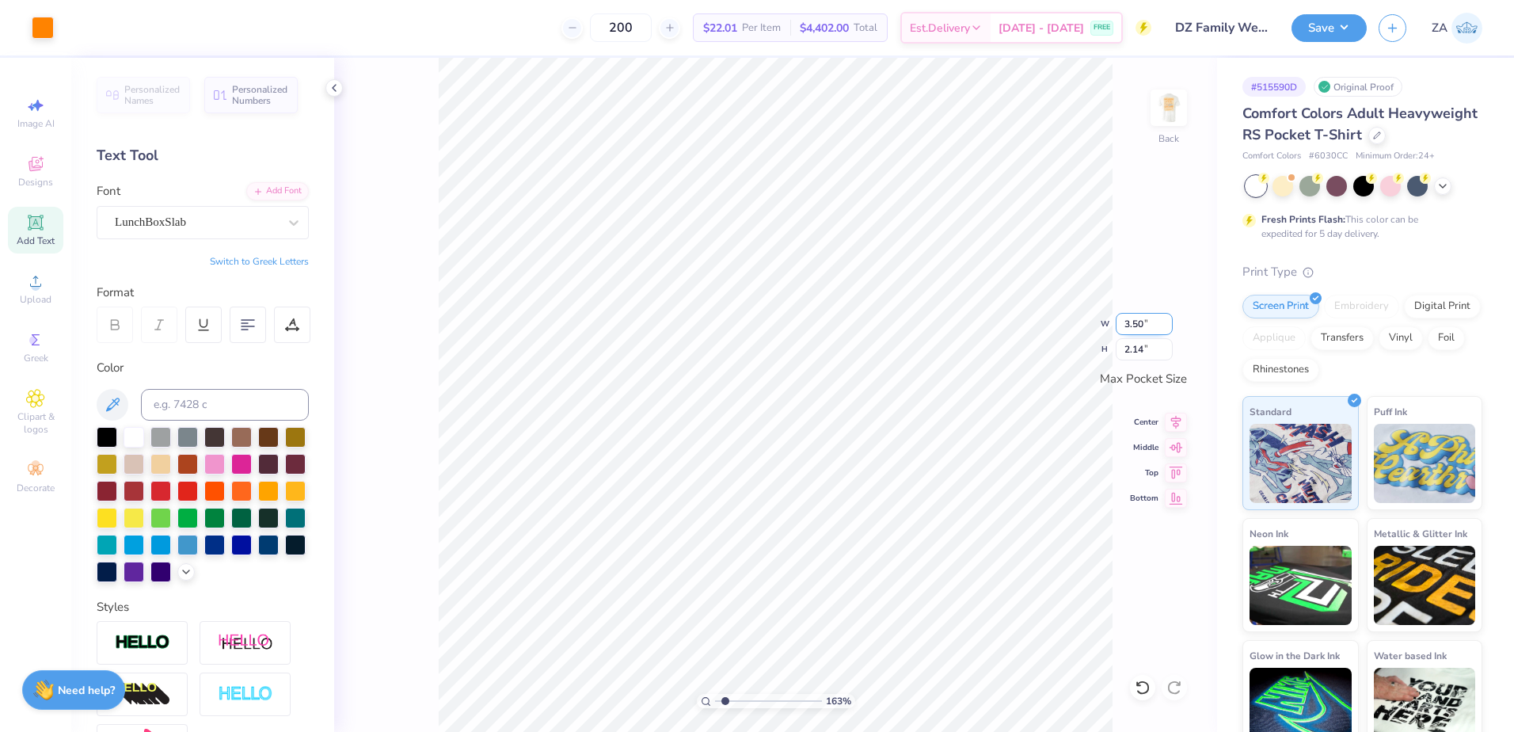
type input "2.18"
click at [1336, 32] on button "Save" at bounding box center [1328, 26] width 75 height 28
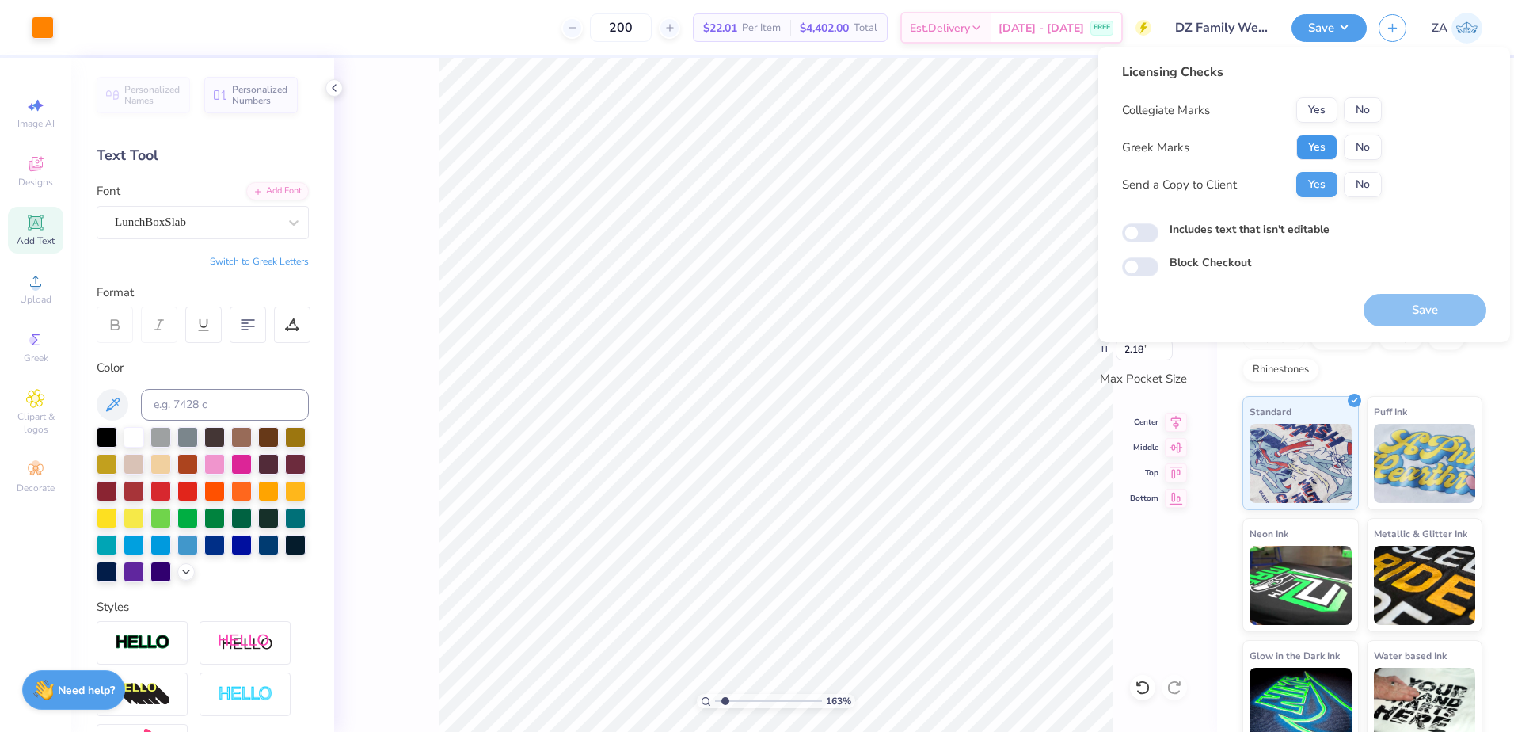
click at [1315, 138] on button "Yes" at bounding box center [1316, 147] width 41 height 25
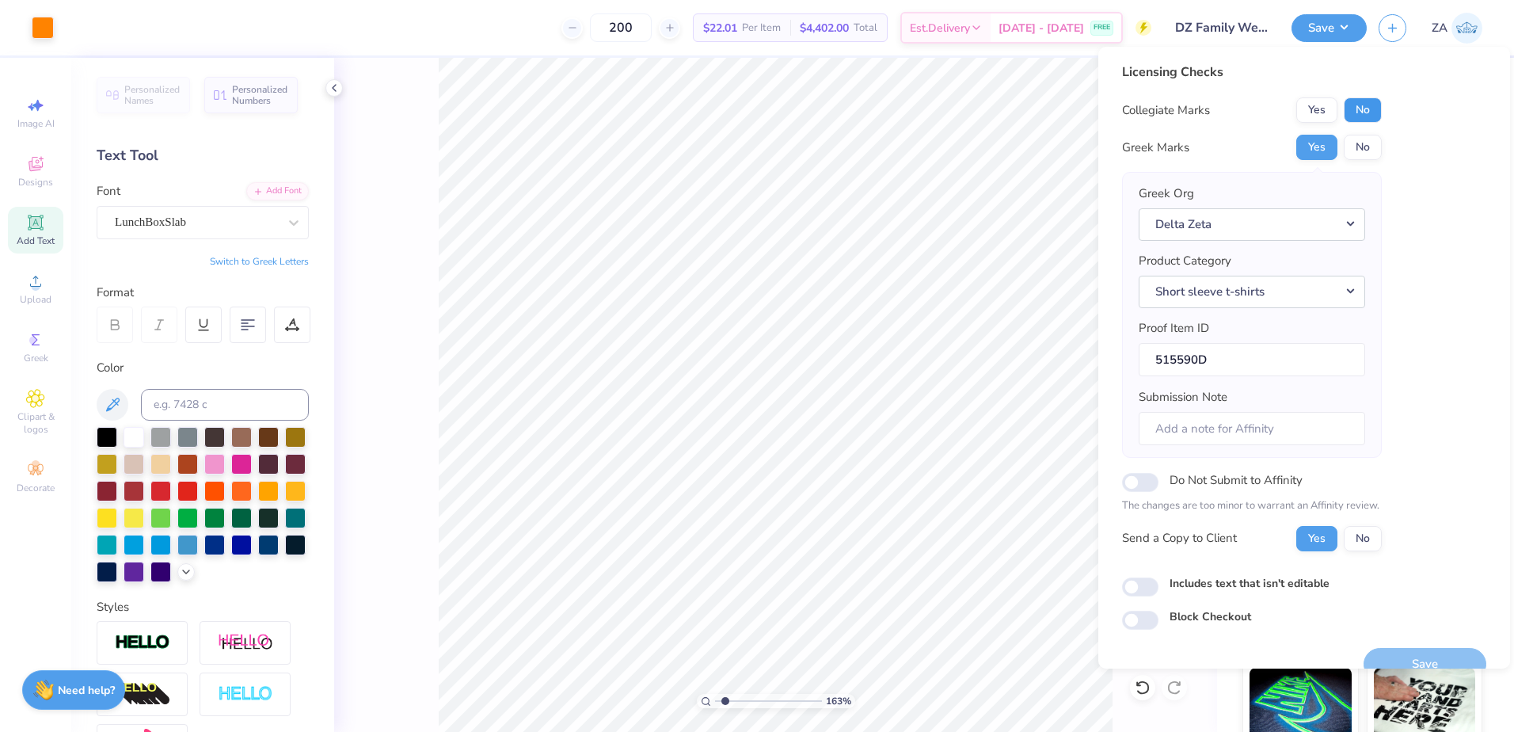
click at [1363, 103] on button "No" at bounding box center [1363, 109] width 38 height 25
click at [1418, 656] on button "Save" at bounding box center [1424, 664] width 123 height 32
